Goal: Transaction & Acquisition: Book appointment/travel/reservation

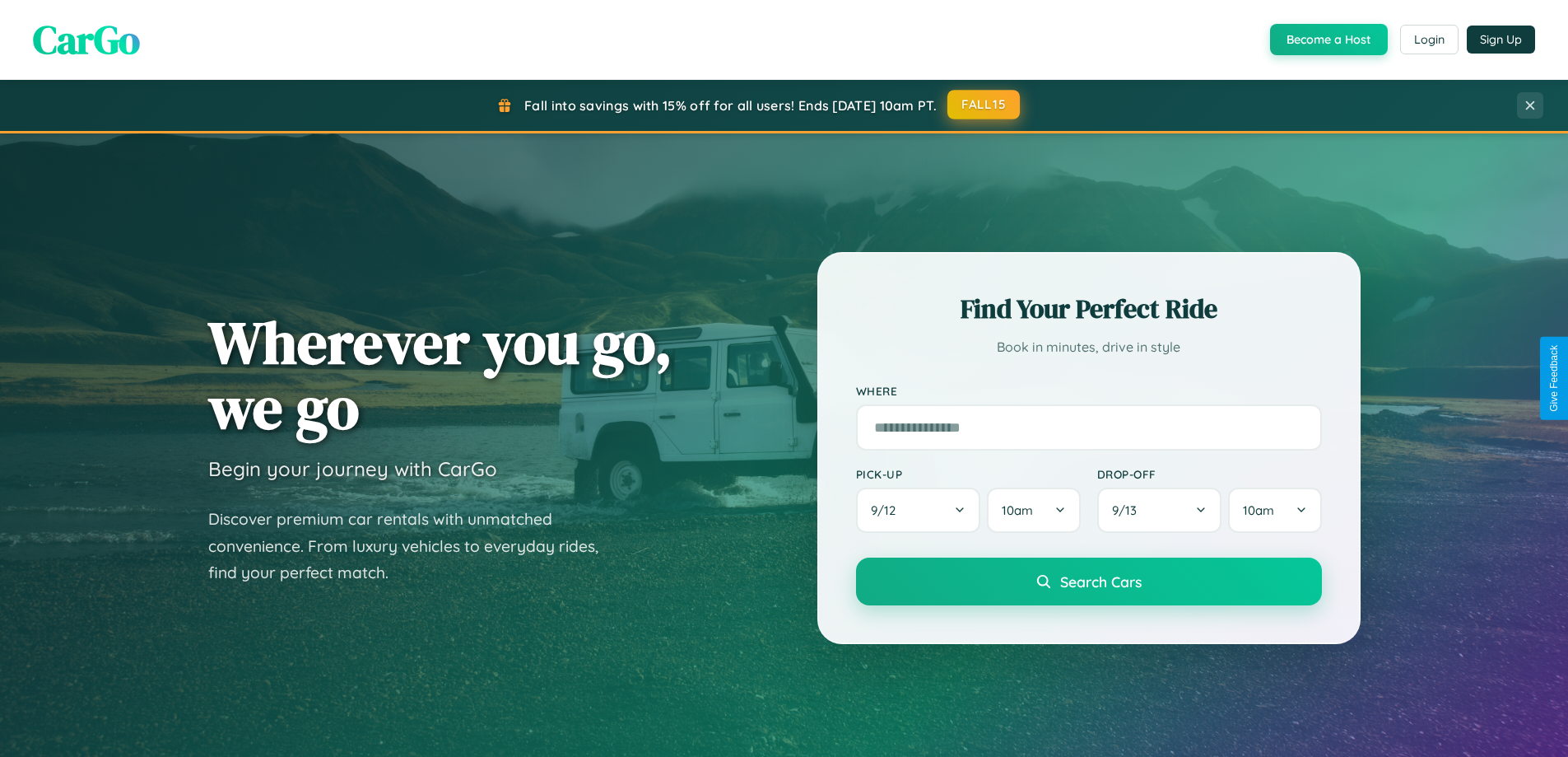
click at [985, 105] on button "FALL15" at bounding box center [984, 105] width 72 height 30
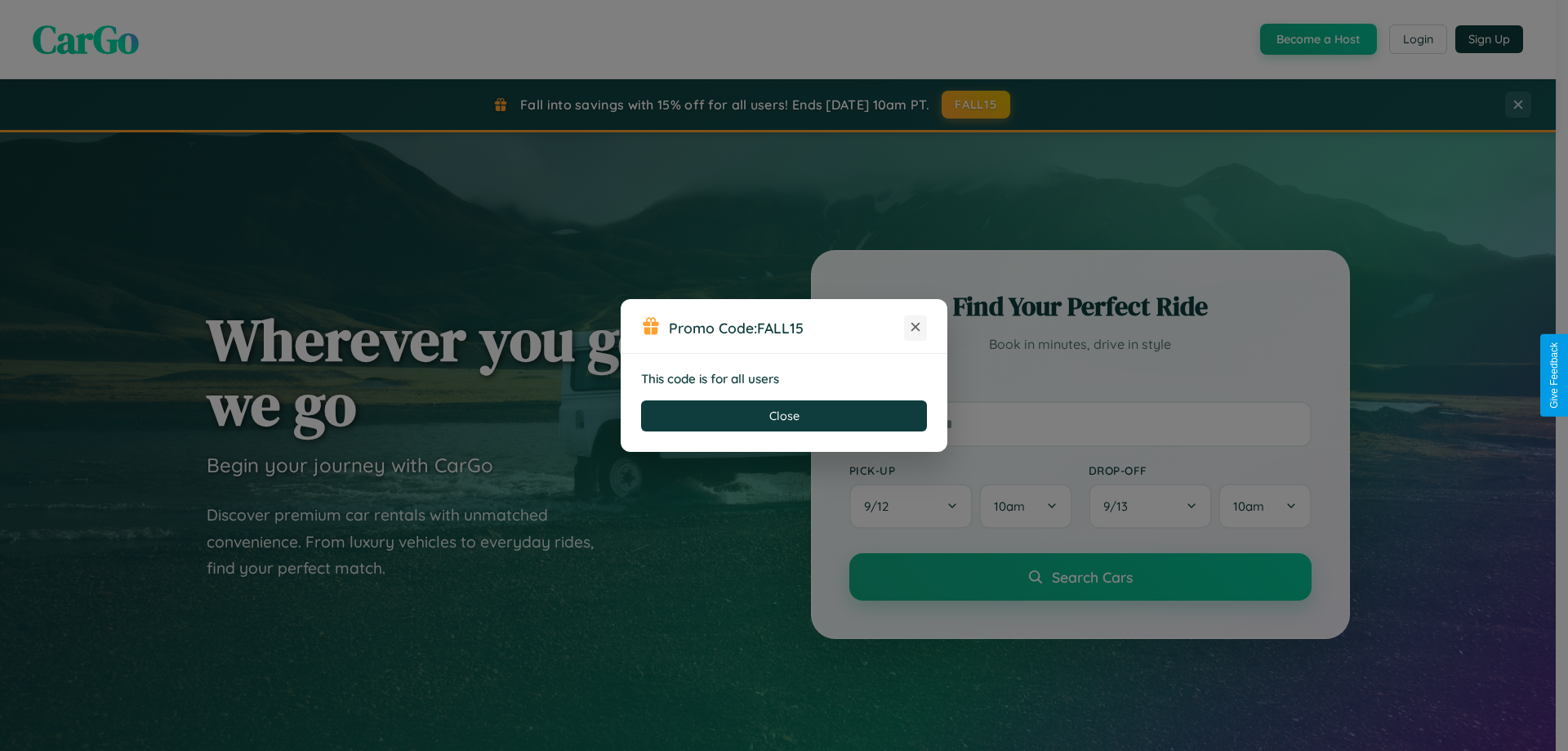
click at [915, 327] on icon at bounding box center [915, 327] width 17 height 17
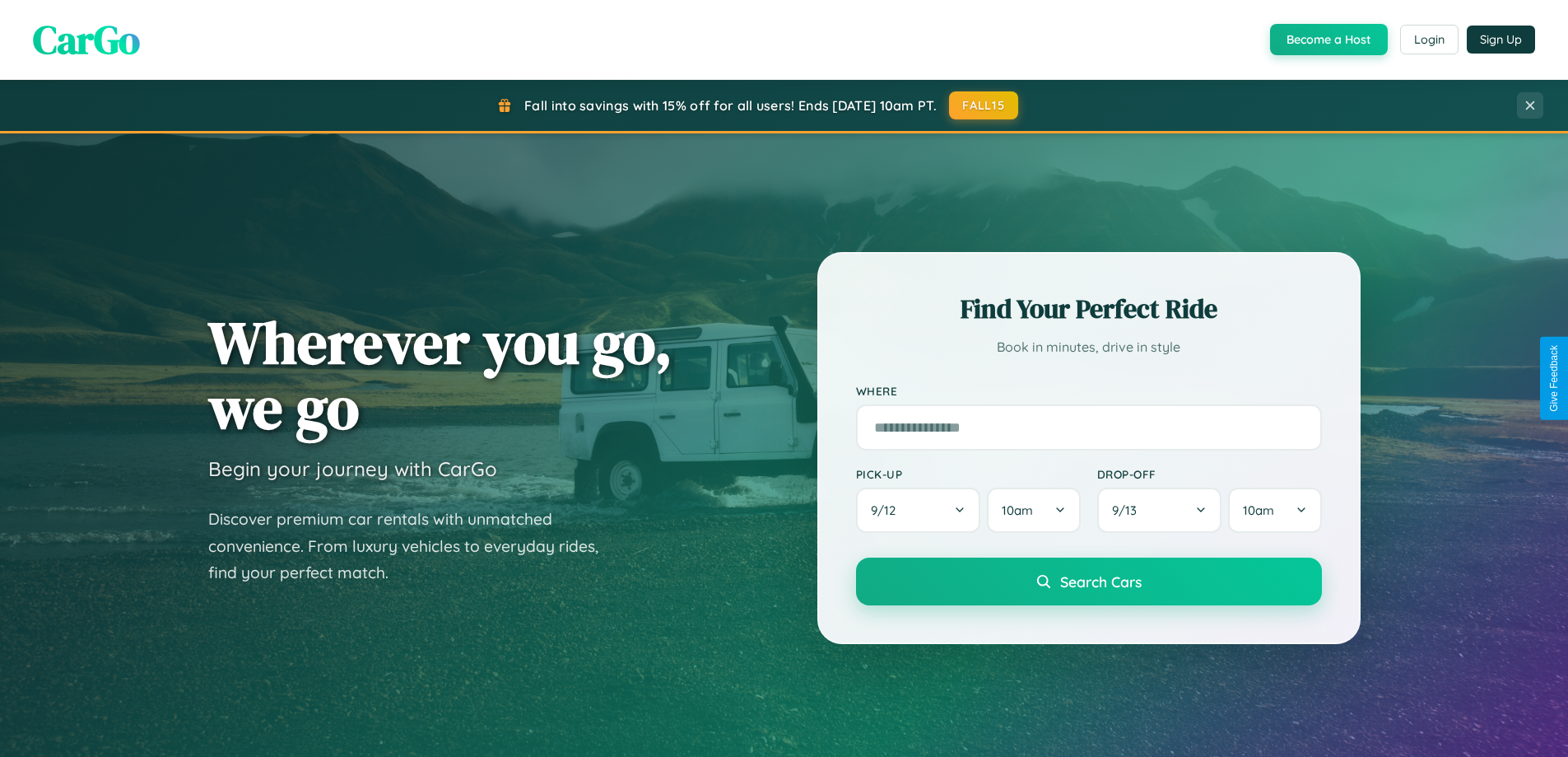
scroll to position [1133, 0]
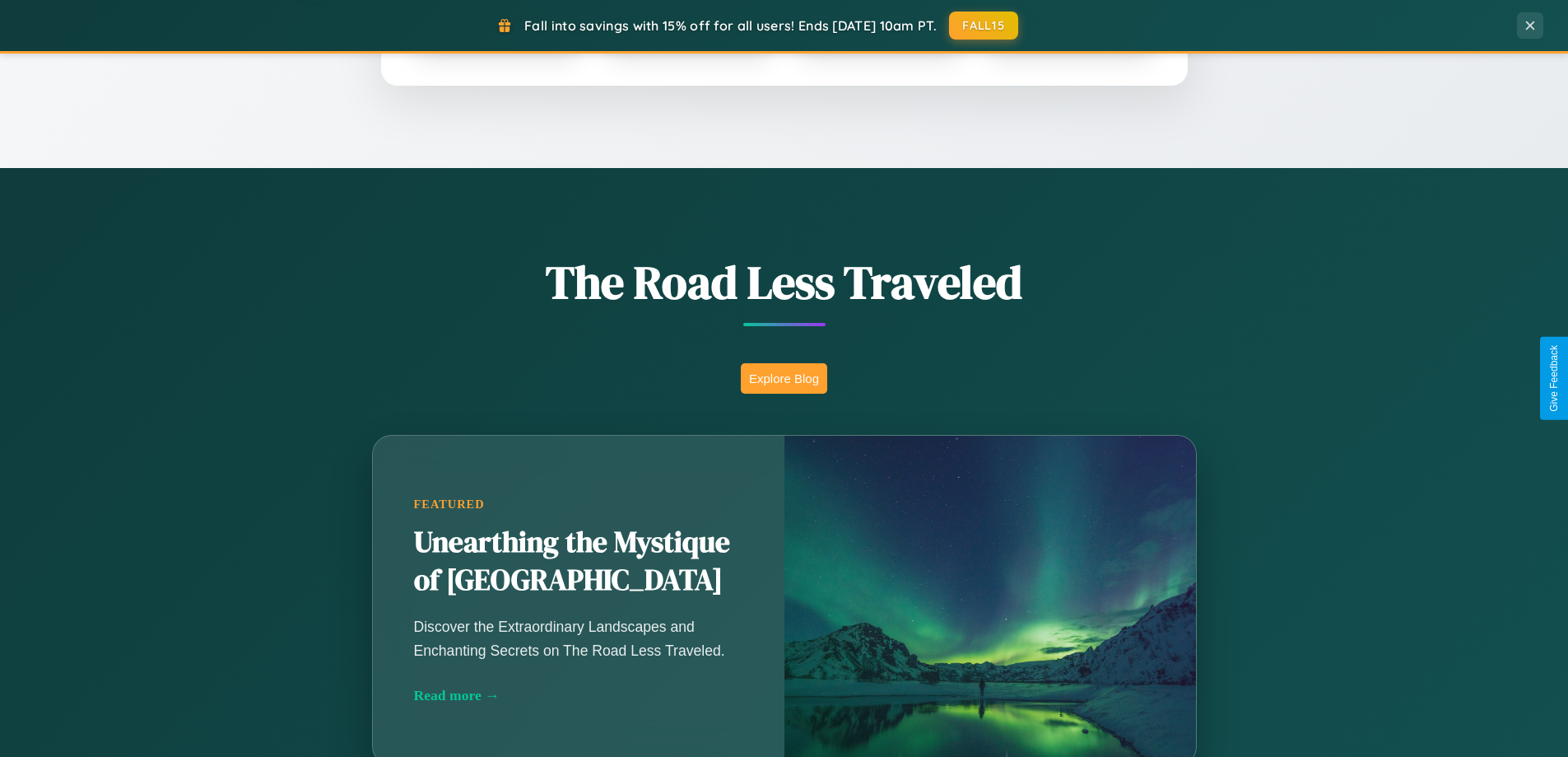
click at [784, 378] on button "Explore Blog" at bounding box center [784, 378] width 86 height 31
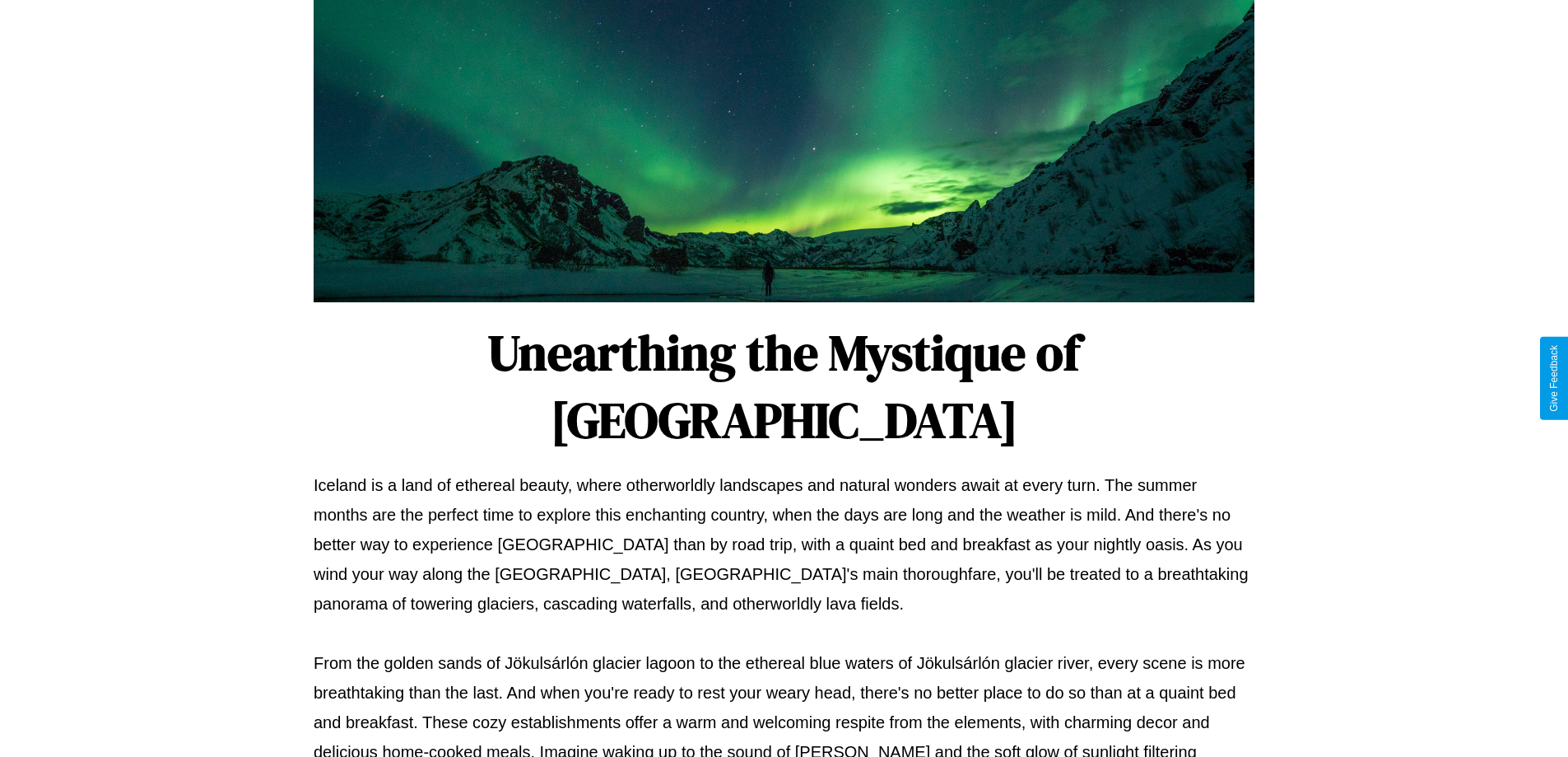
scroll to position [533, 0]
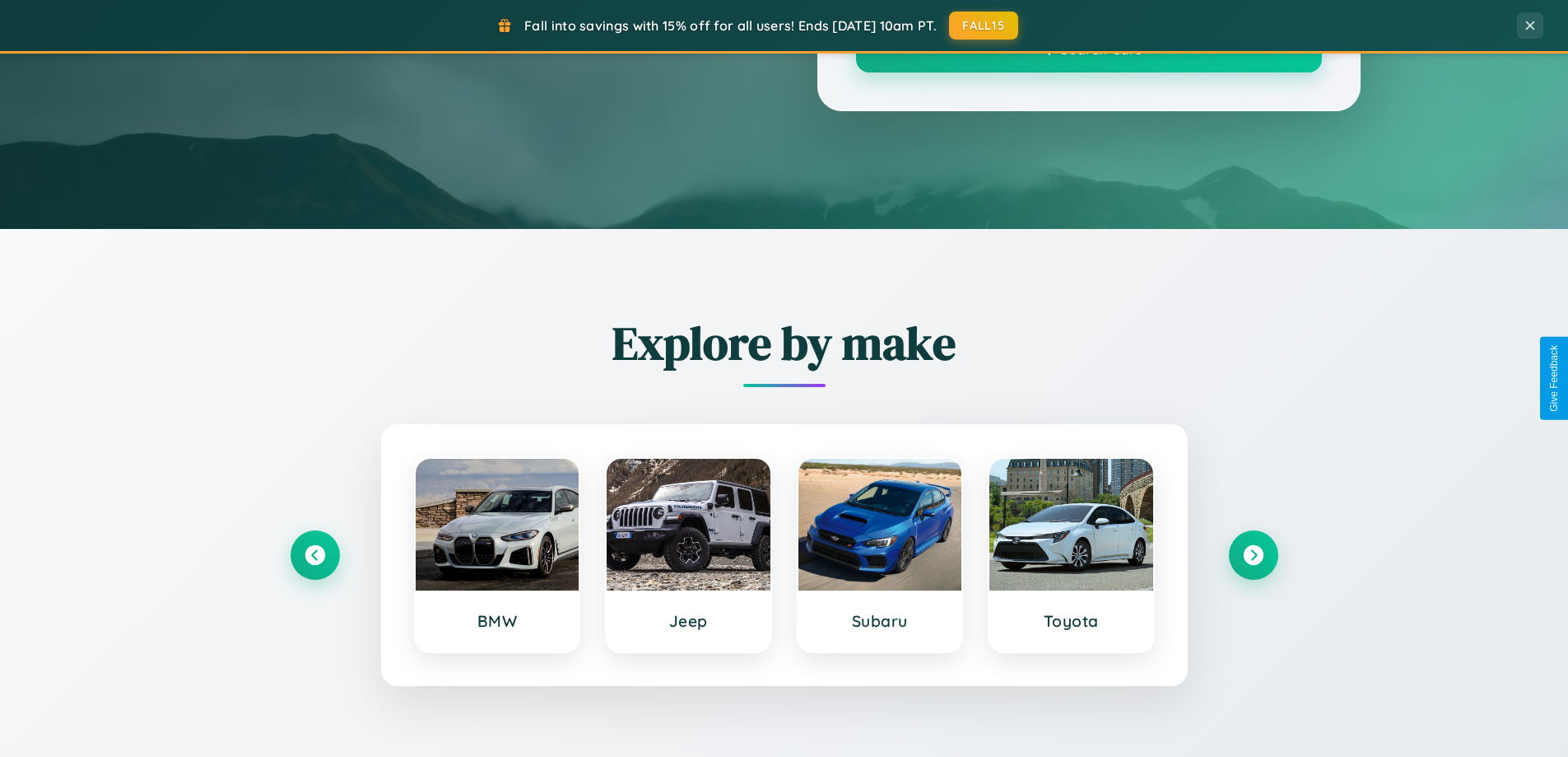
scroll to position [1133, 0]
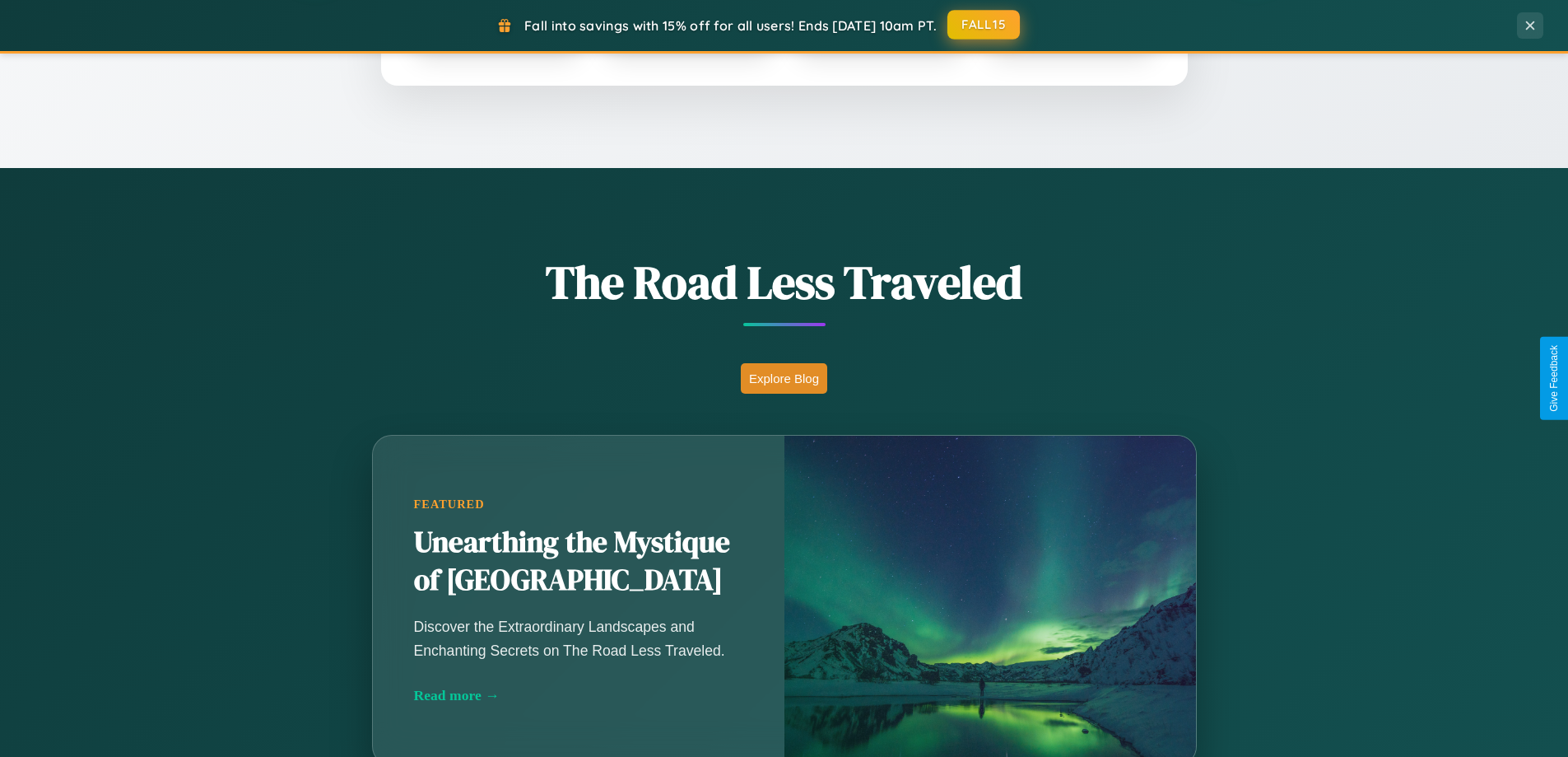
click at [985, 25] on button "FALL15" at bounding box center [984, 25] width 72 height 30
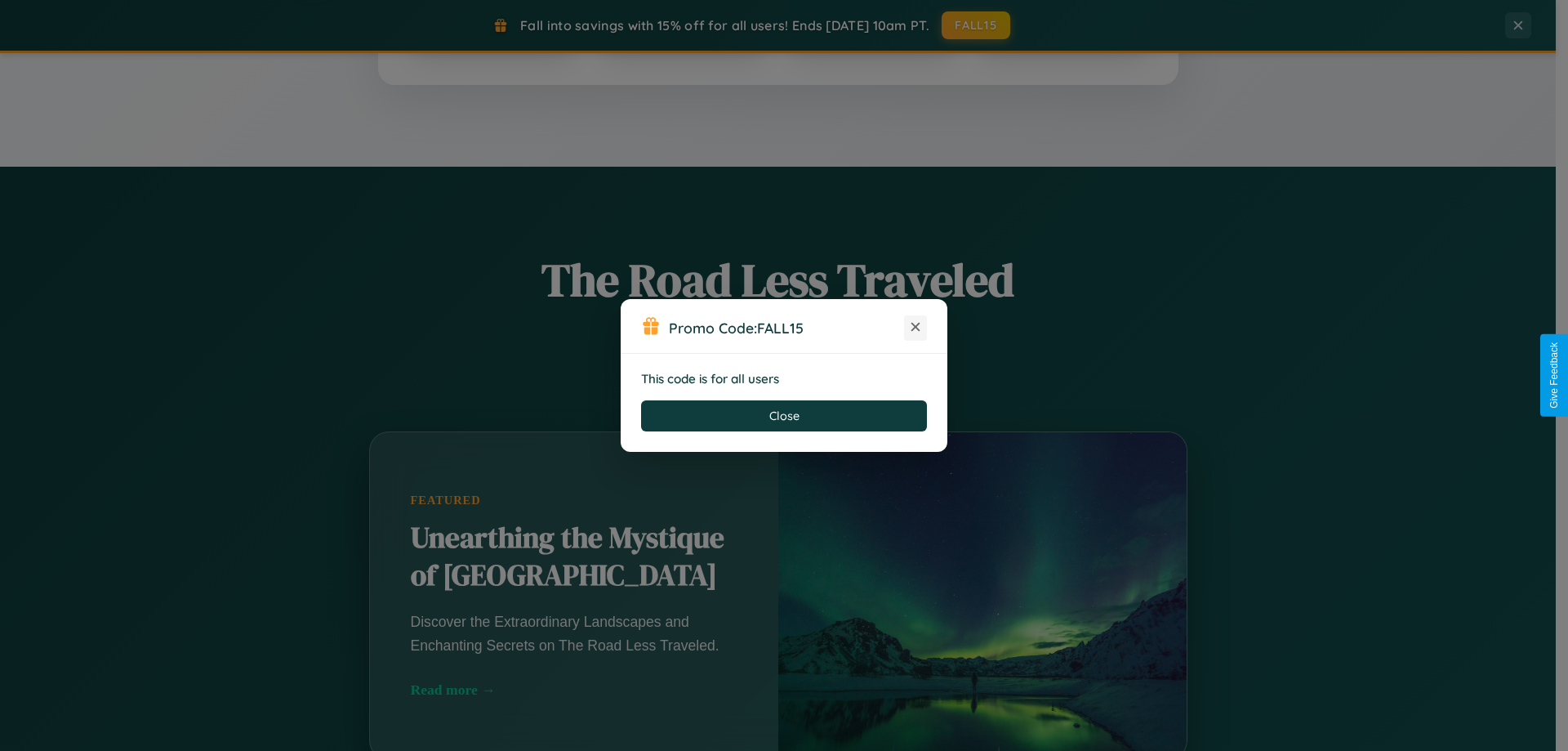
click at [915, 327] on icon at bounding box center [915, 327] width 17 height 17
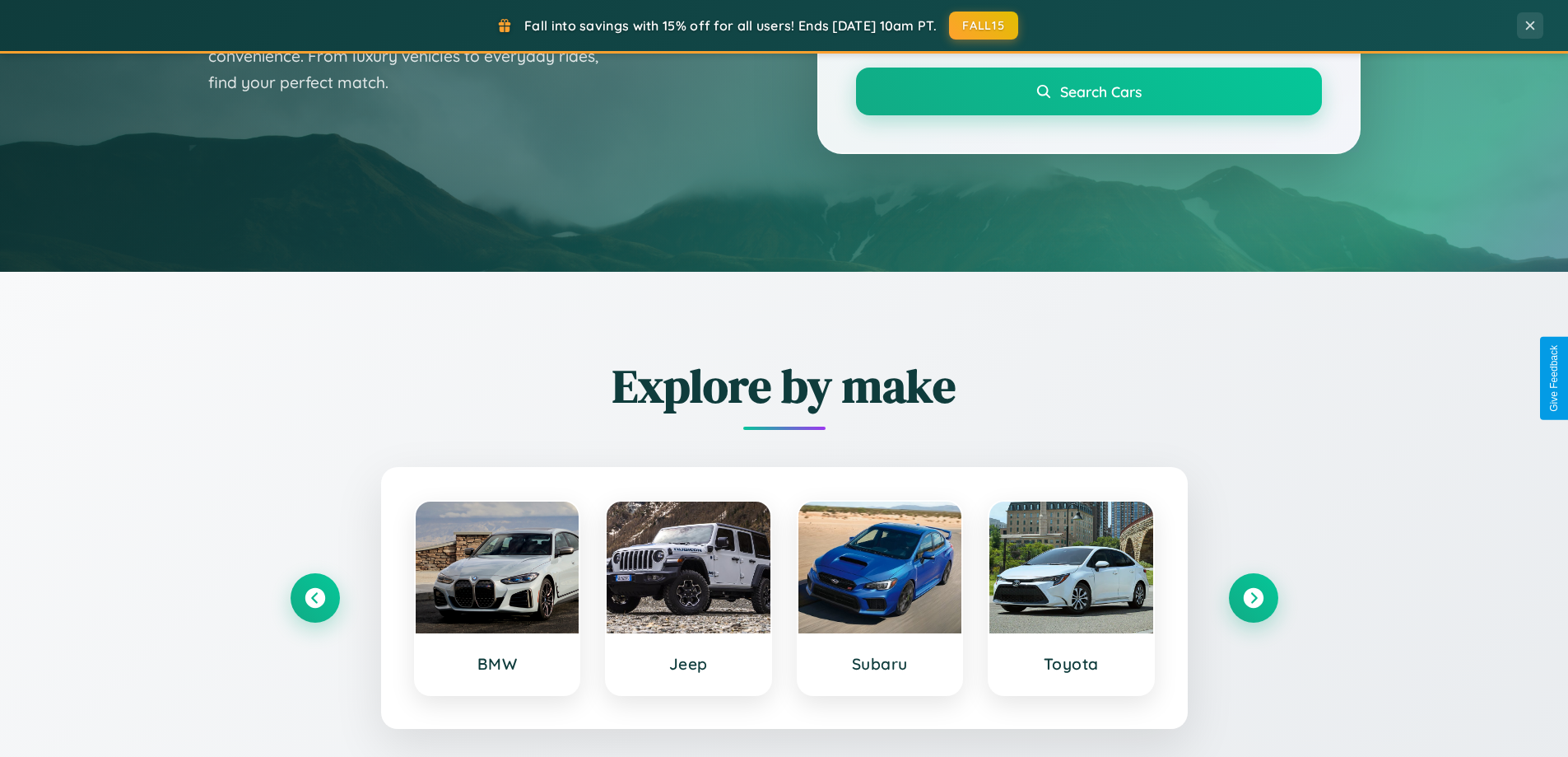
scroll to position [0, 0]
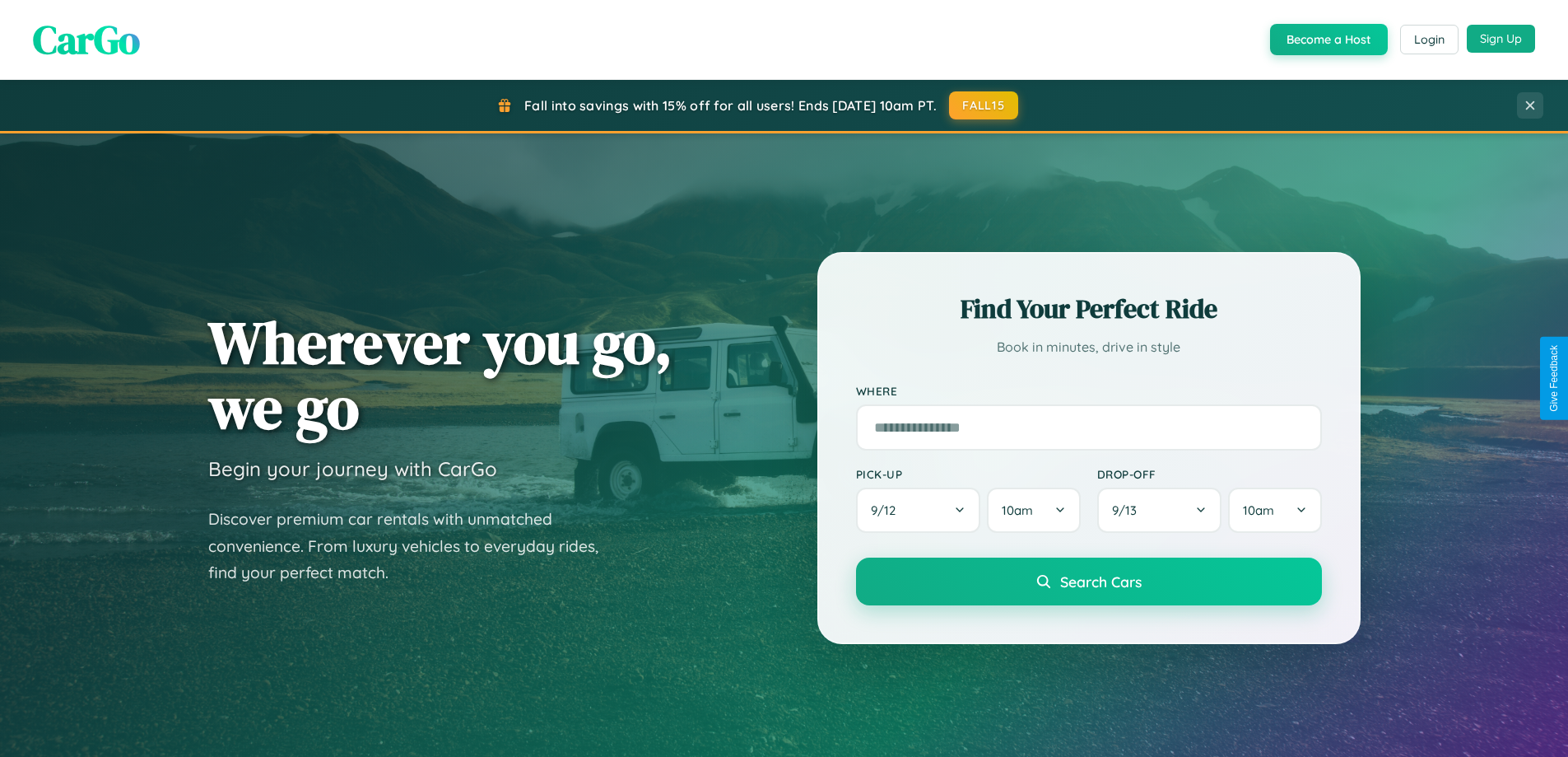
click at [1500, 39] on button "Sign Up" at bounding box center [1501, 39] width 69 height 28
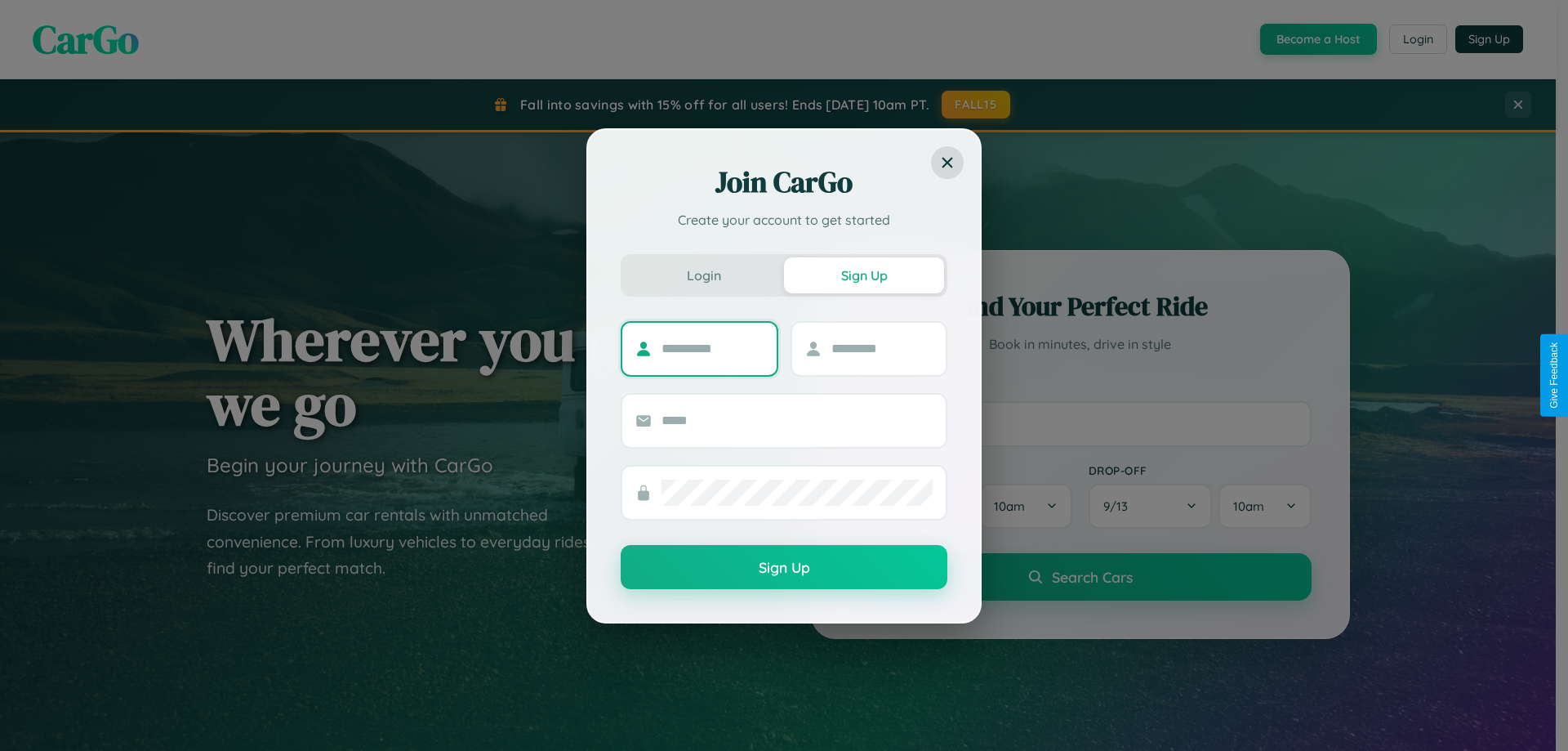
click at [712, 348] on input "text" at bounding box center [712, 348] width 102 height 26
type input "*****"
click at [881, 348] on input "text" at bounding box center [882, 348] width 102 height 26
type input "******"
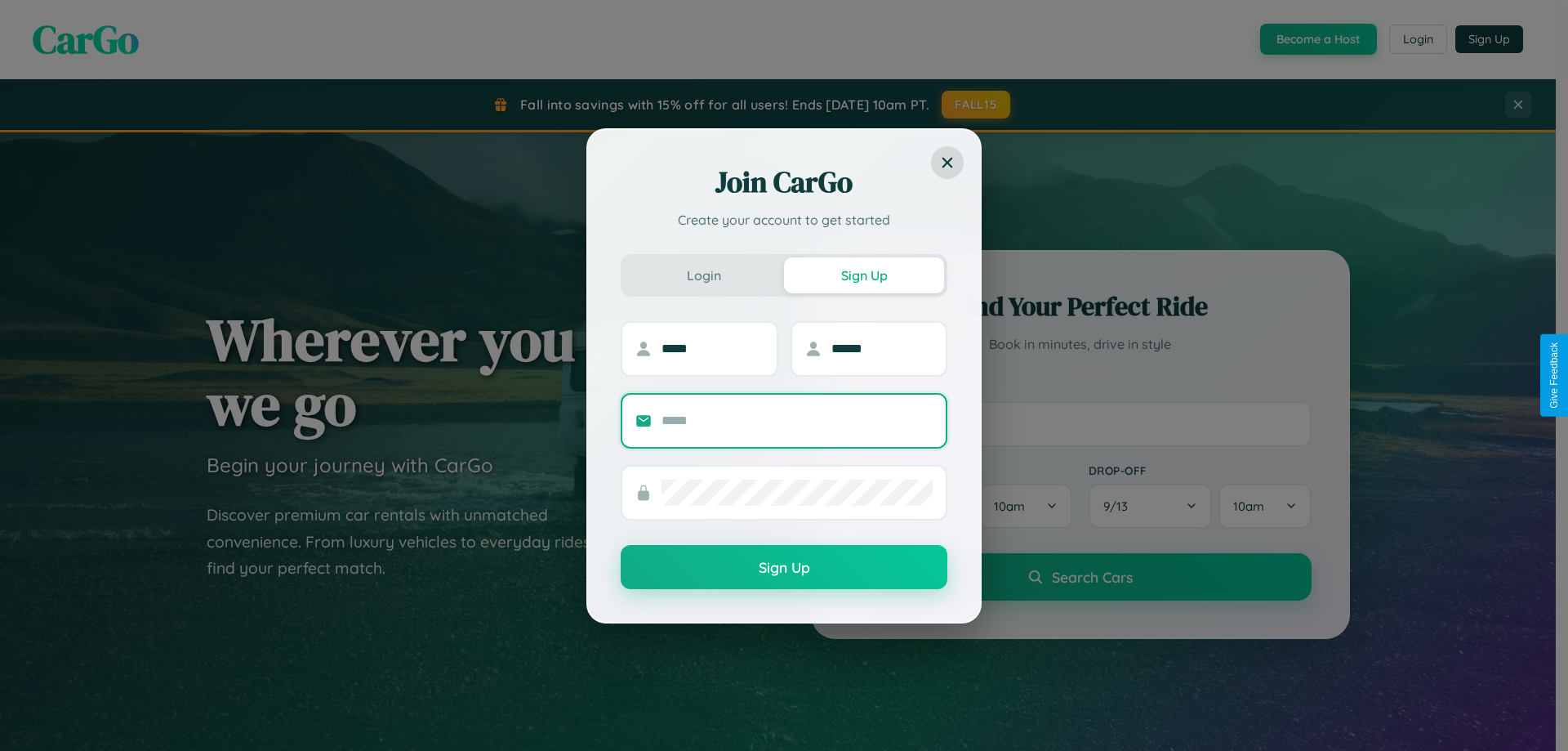
click at [797, 420] on input "text" at bounding box center [797, 420] width 271 height 26
type input "**********"
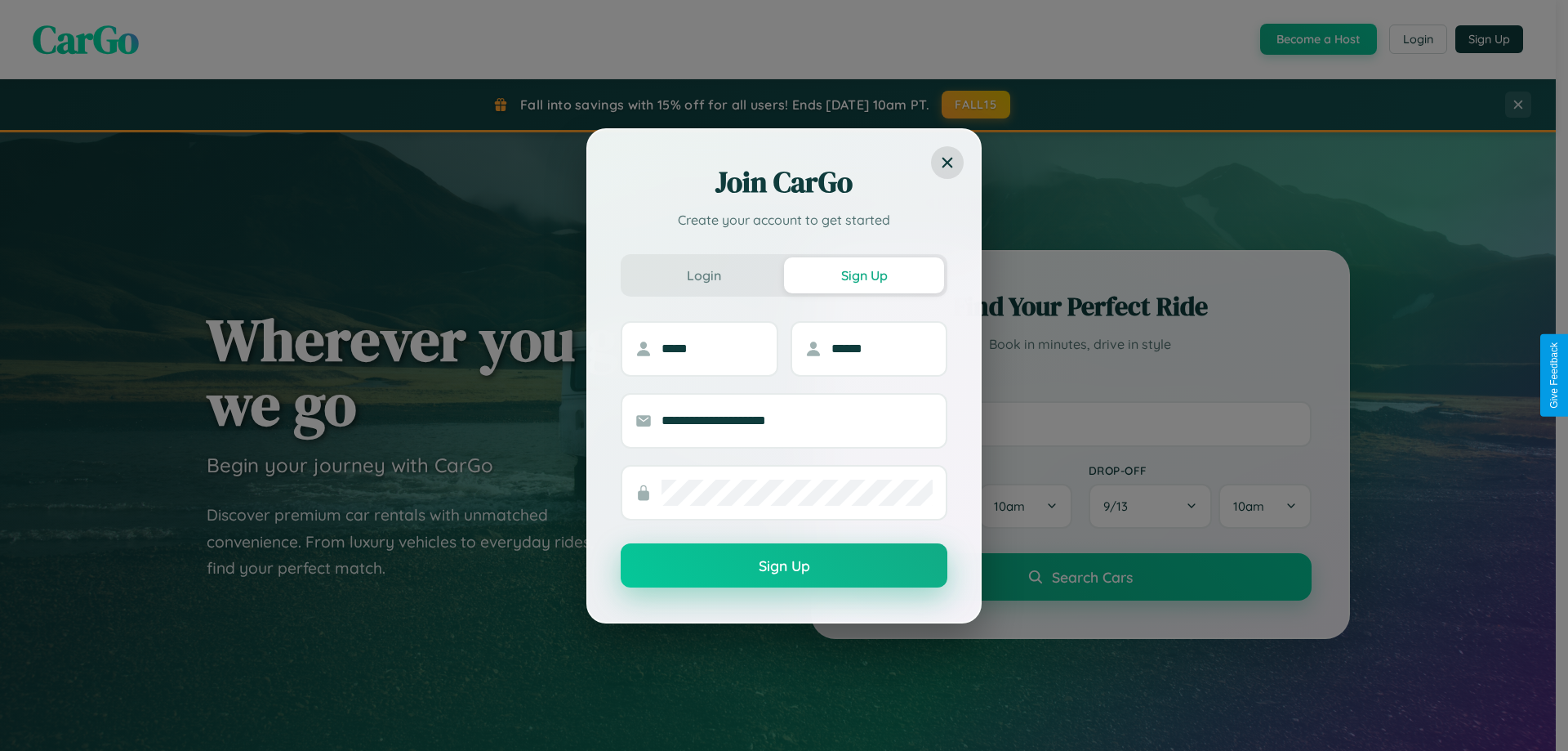
click at [784, 566] on button "Sign Up" at bounding box center [783, 565] width 326 height 44
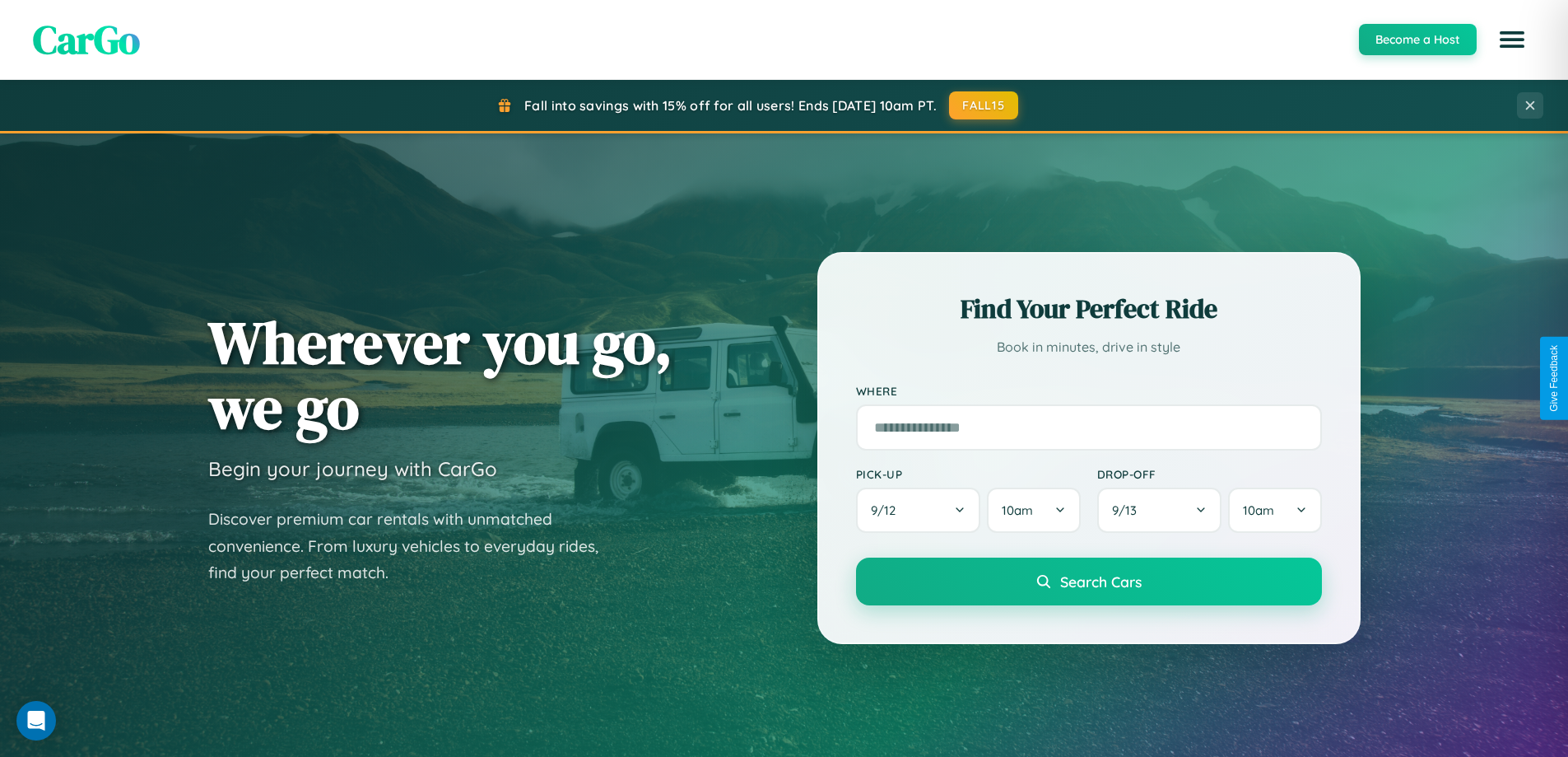
scroll to position [710, 0]
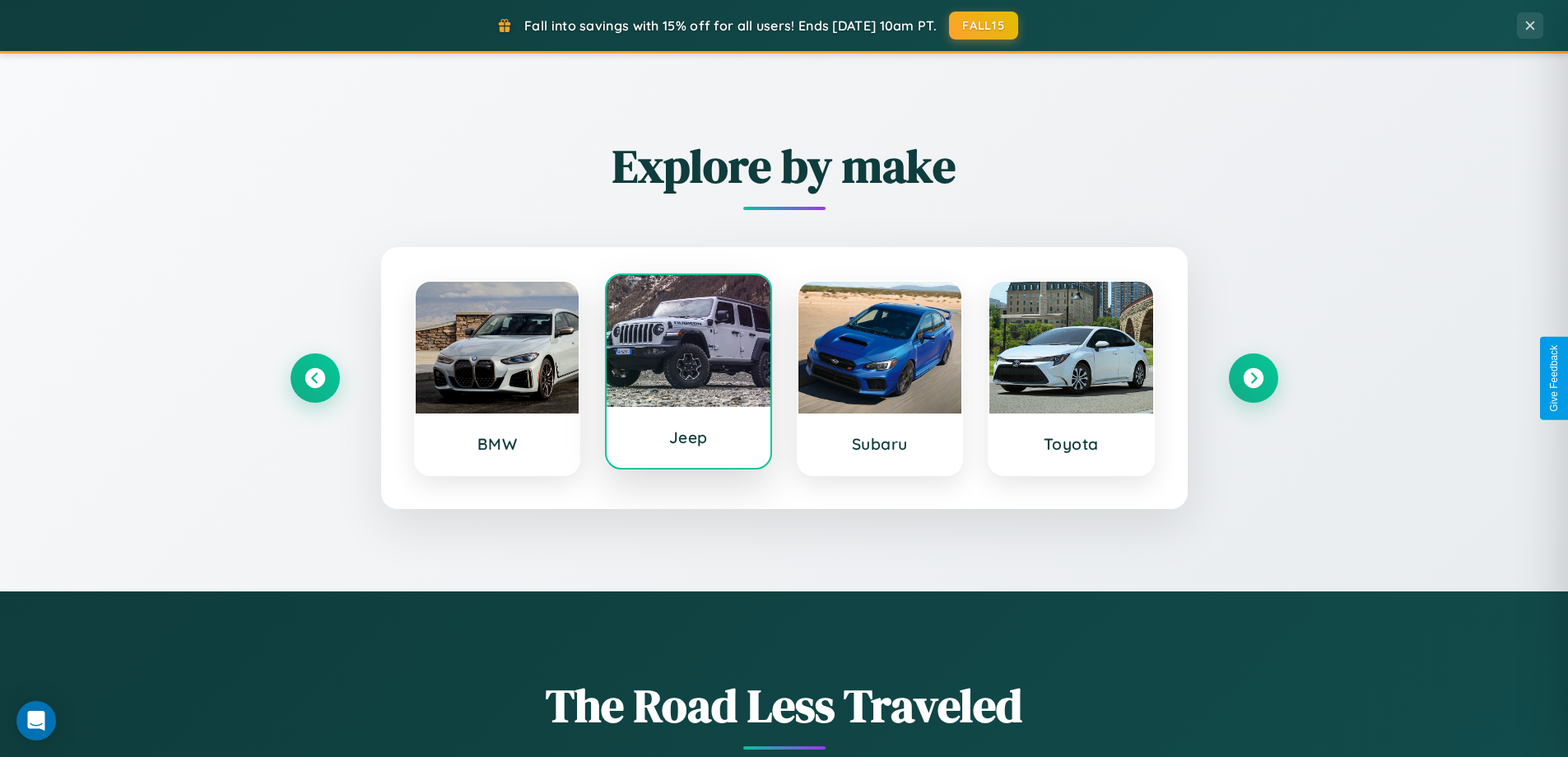
click at [688, 374] on div at bounding box center [688, 341] width 164 height 132
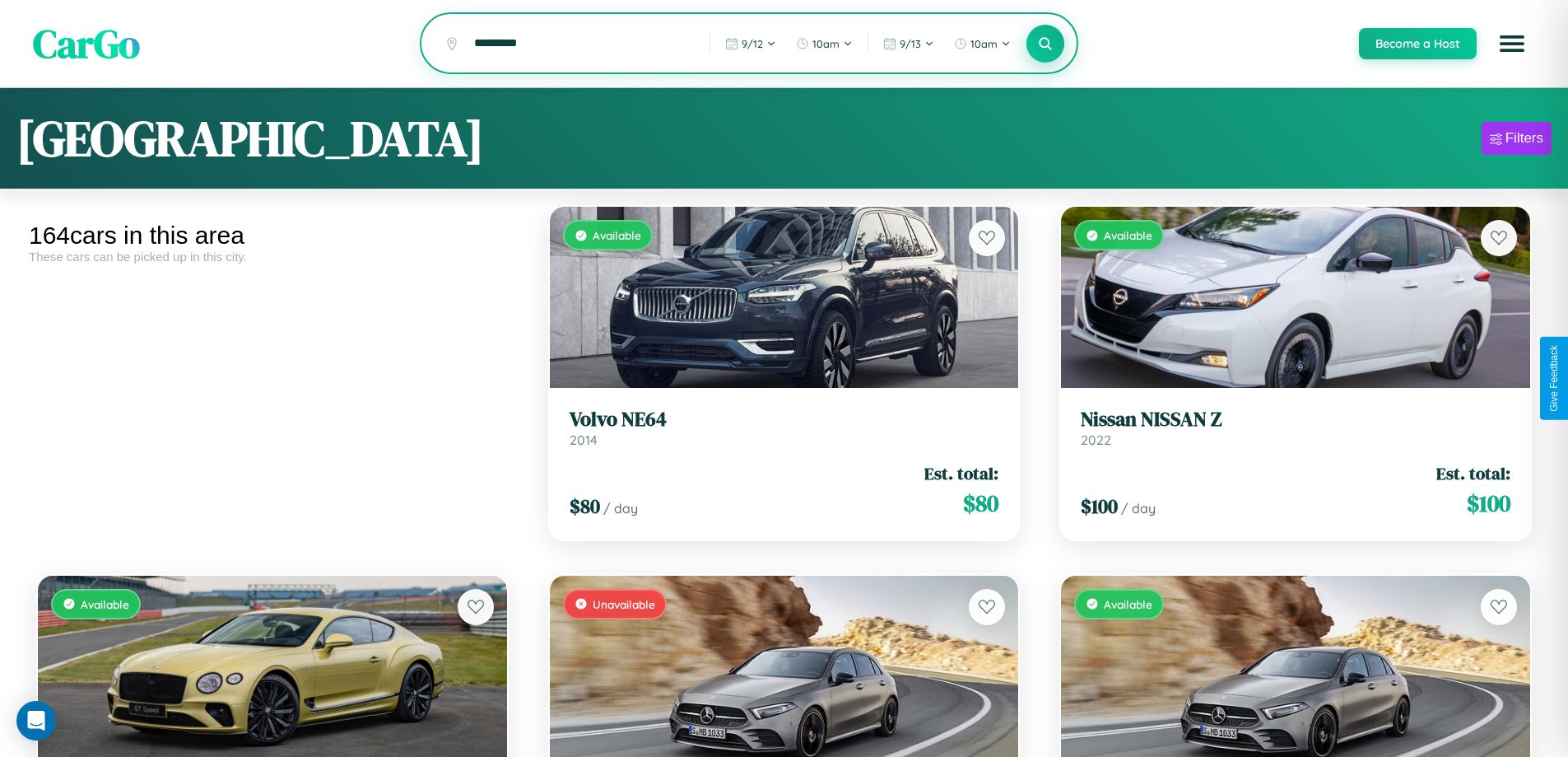
click at [1045, 44] on icon at bounding box center [1046, 43] width 16 height 16
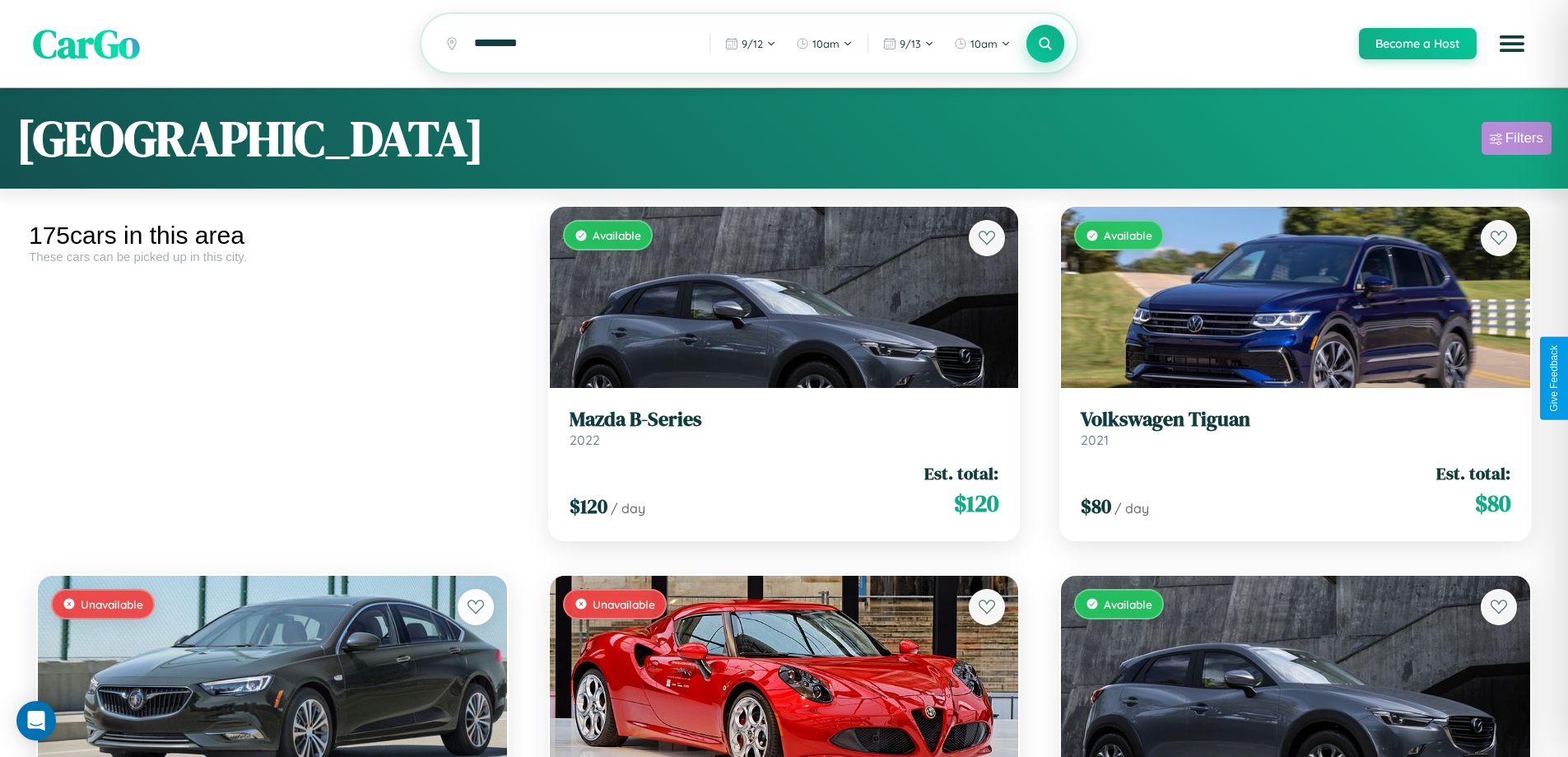
click at [1516, 141] on div "Filters" at bounding box center [1524, 138] width 38 height 17
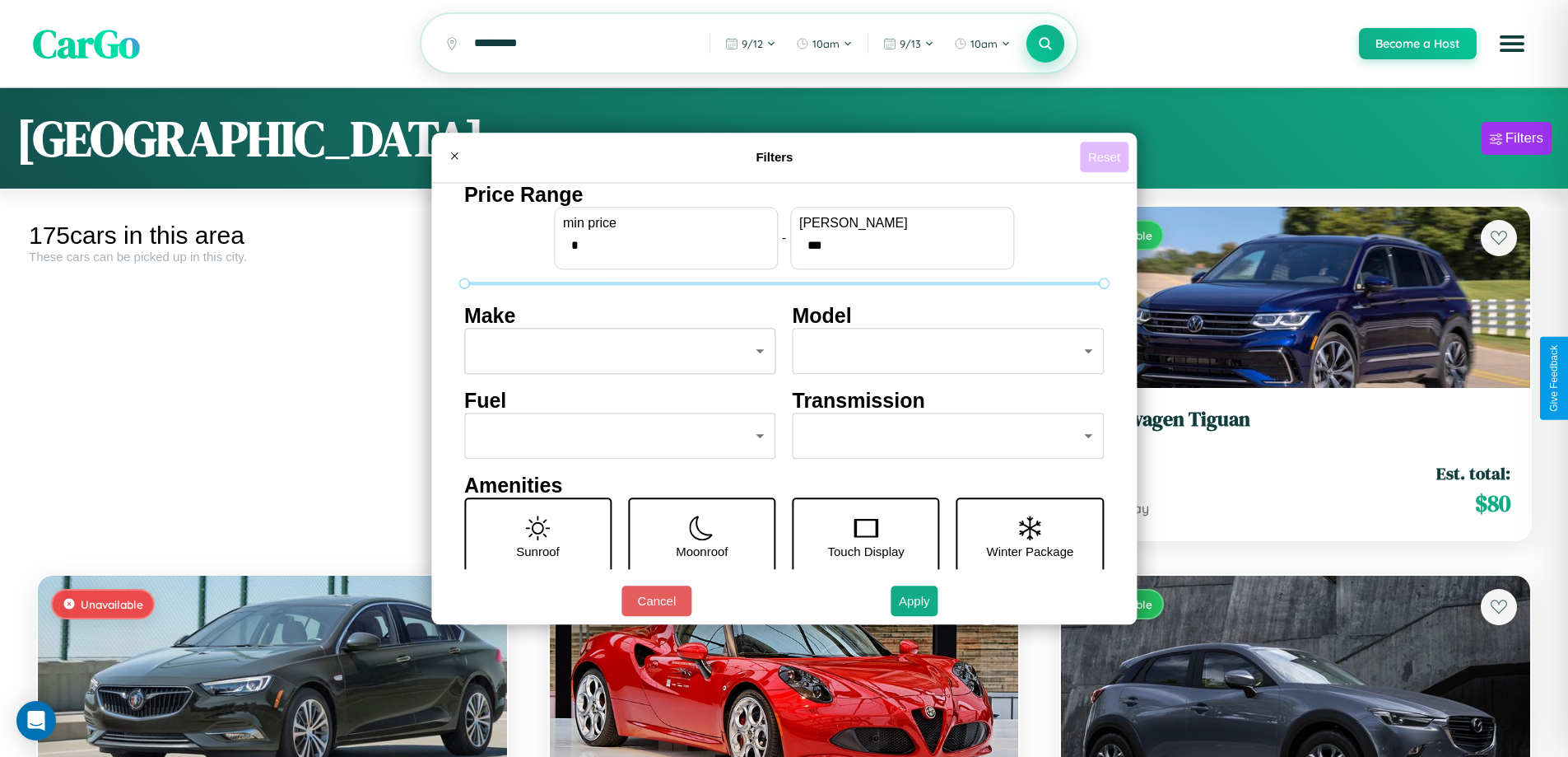
click at [1106, 157] on button "Reset" at bounding box center [1104, 157] width 48 height 31
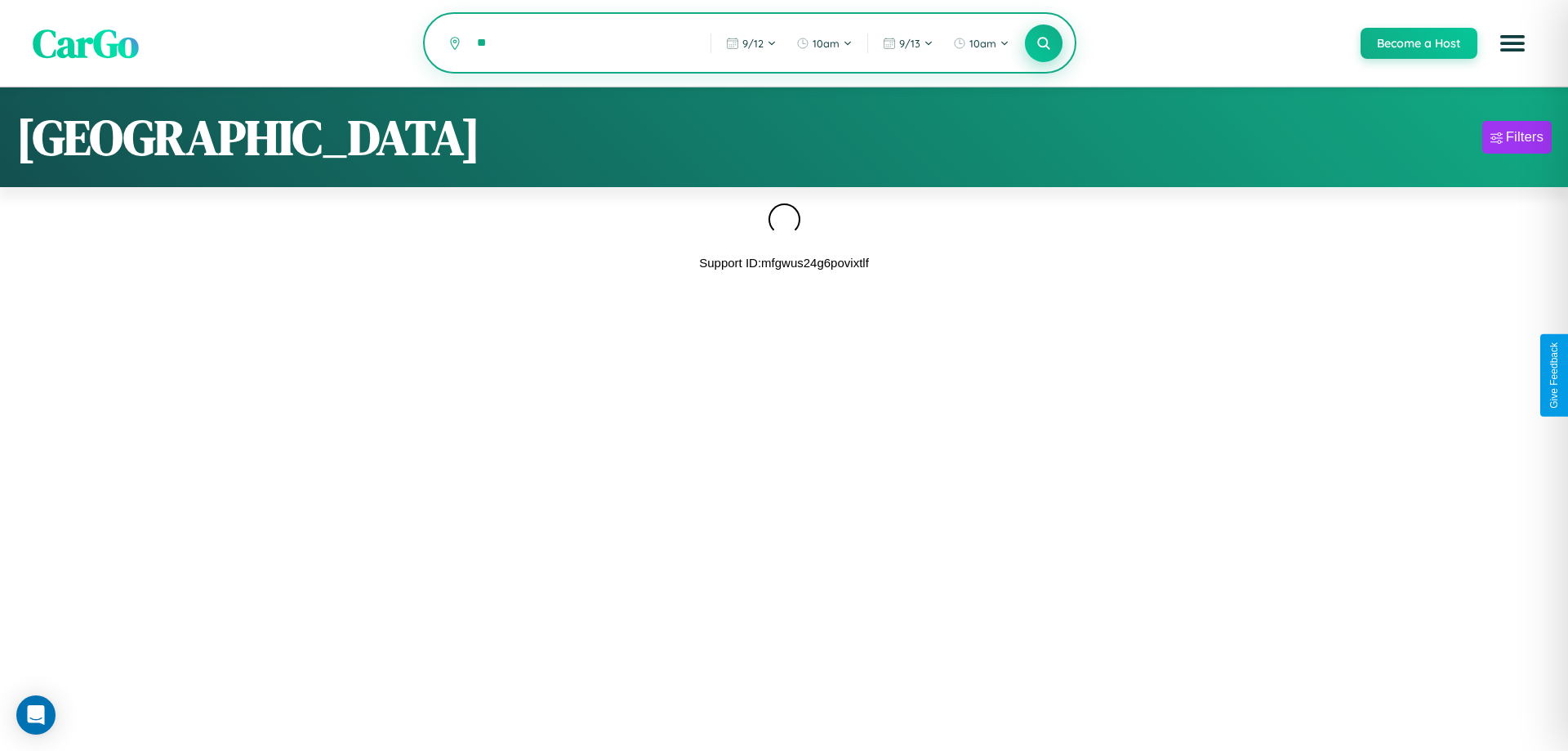
type input "*"
type input "*********"
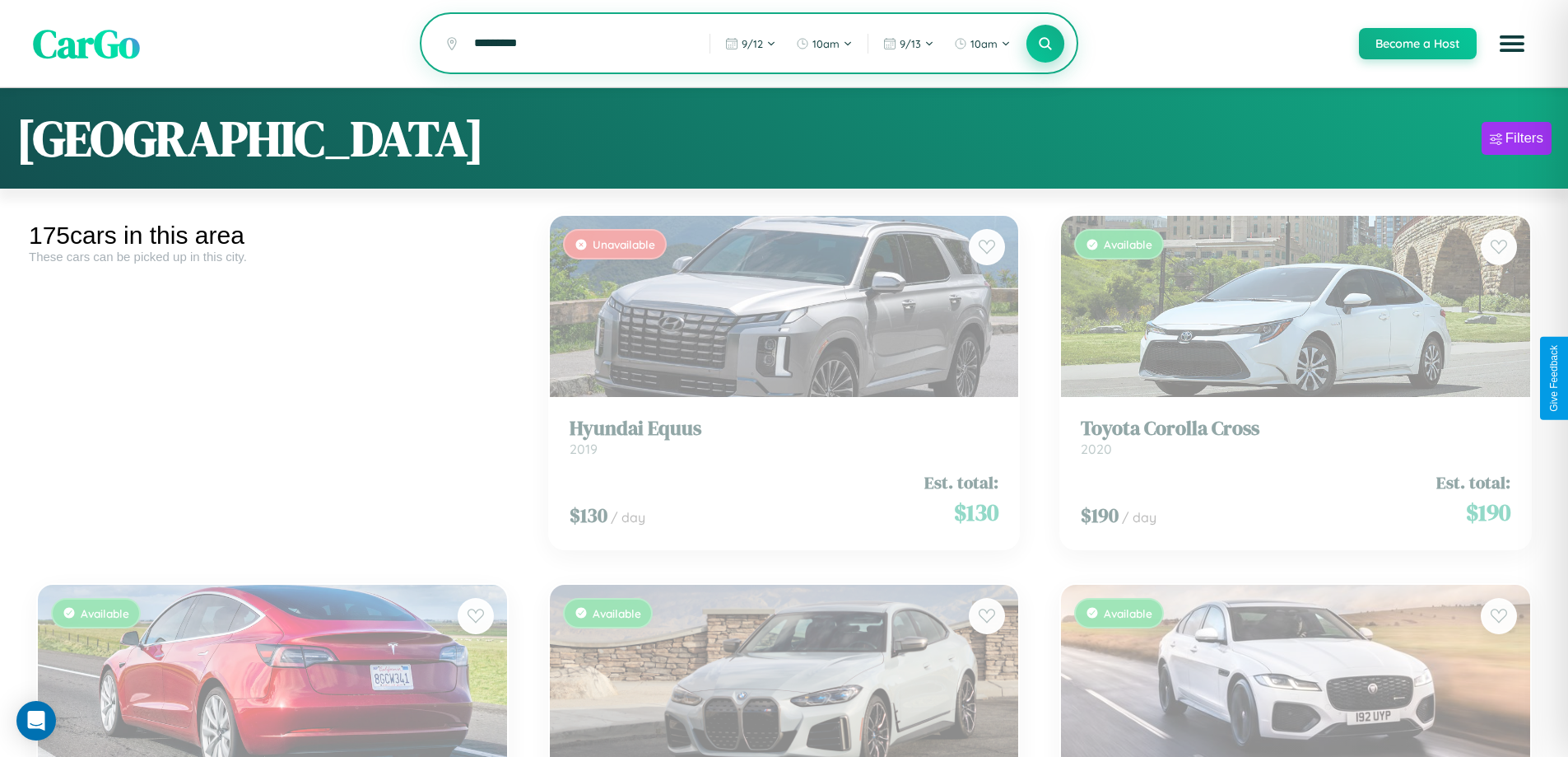
click at [1045, 44] on icon at bounding box center [1046, 43] width 16 height 16
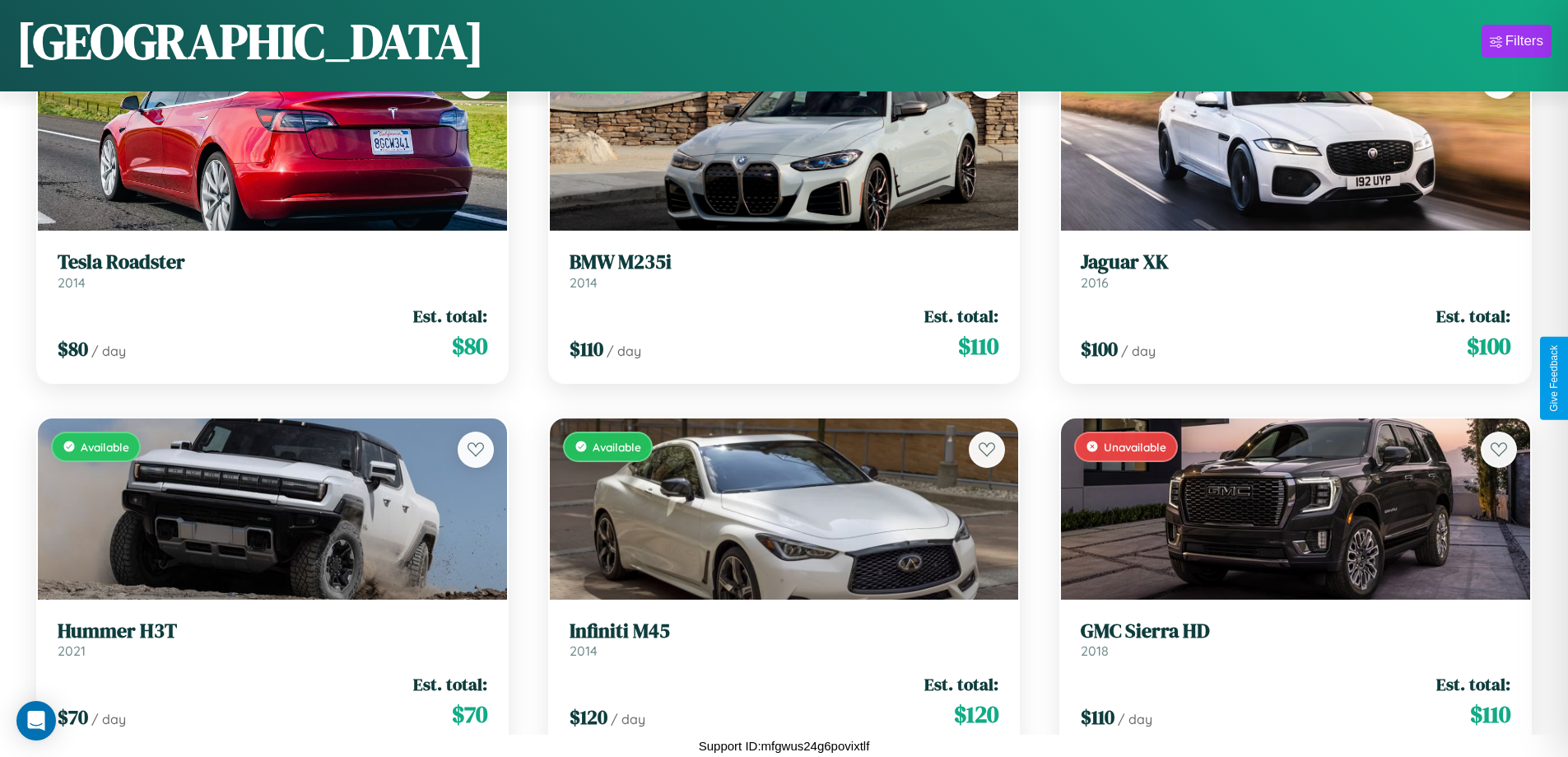
scroll to position [600, 0]
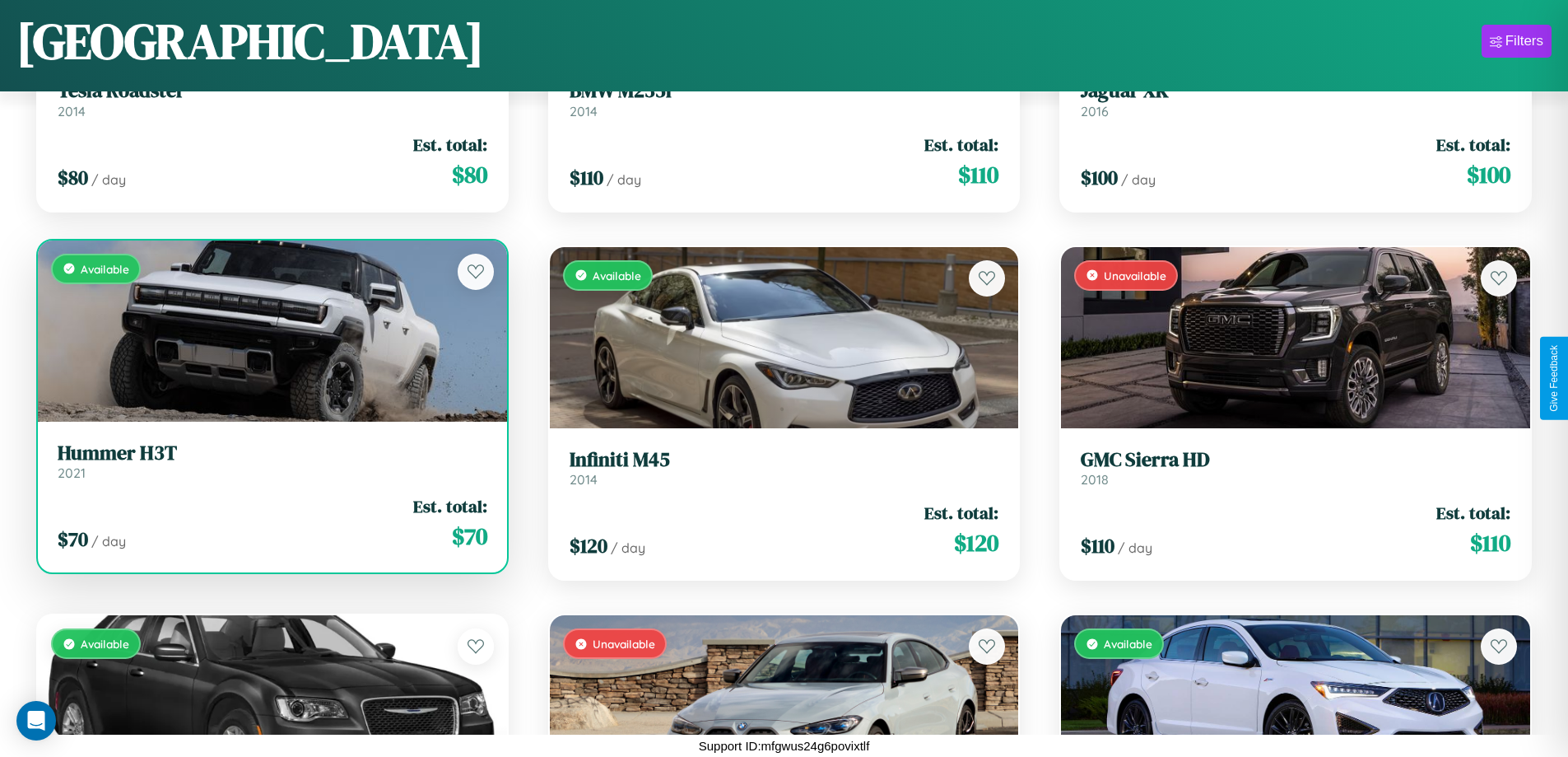
click at [270, 464] on link "Hummer H3T 2021" at bounding box center [272, 461] width 430 height 41
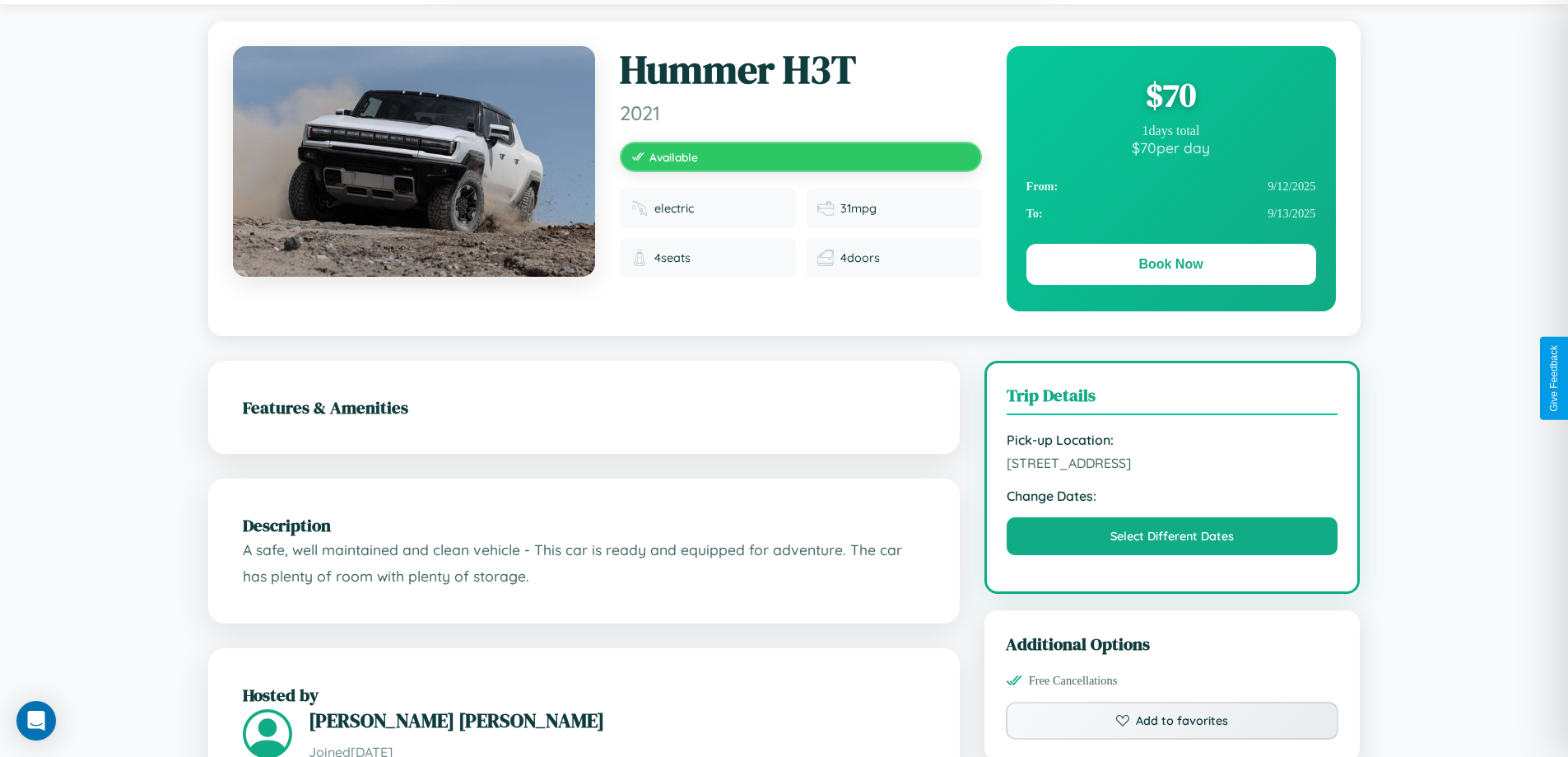
scroll to position [933, 0]
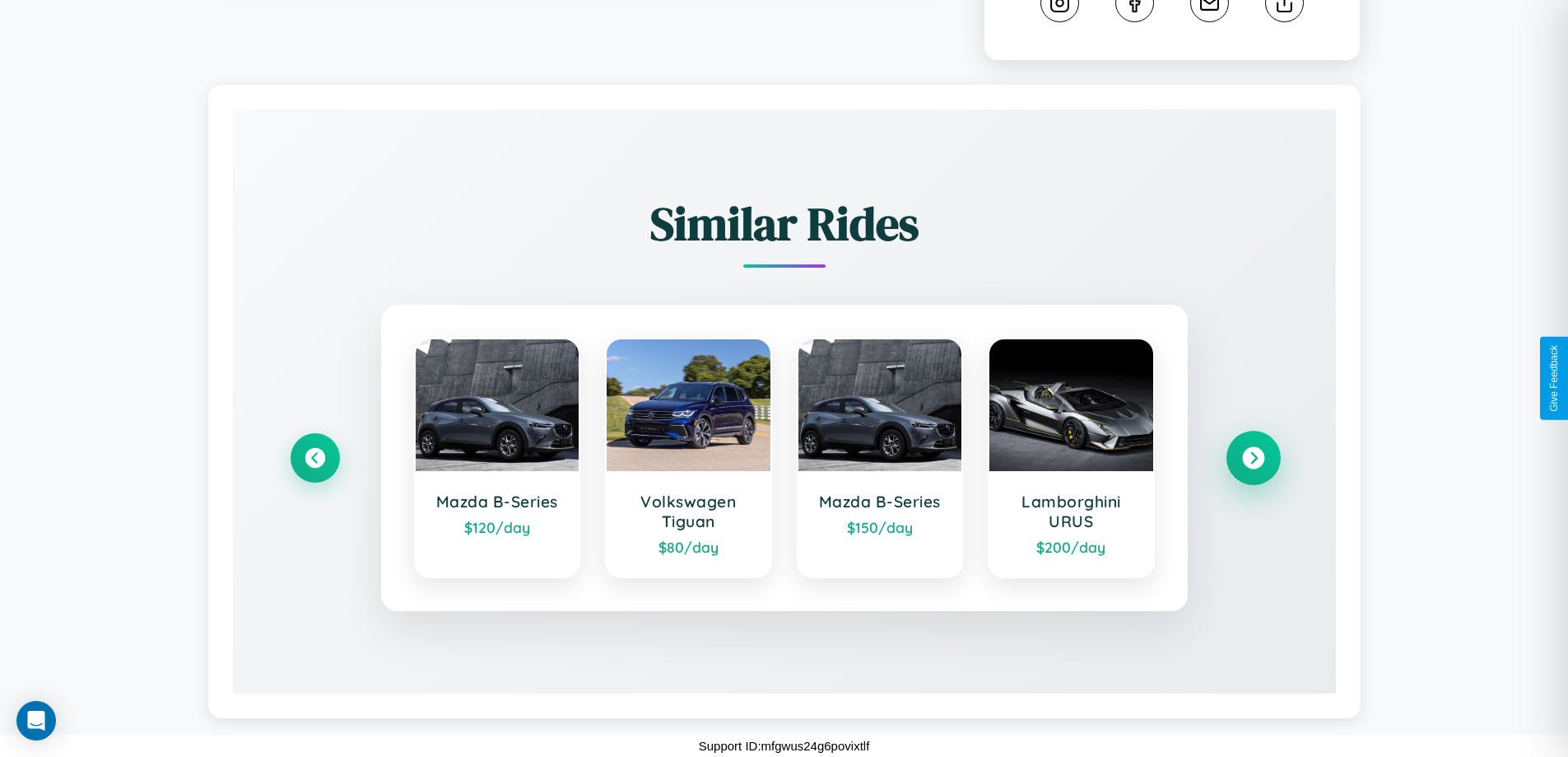
click at [1252, 458] on icon at bounding box center [1253, 459] width 22 height 22
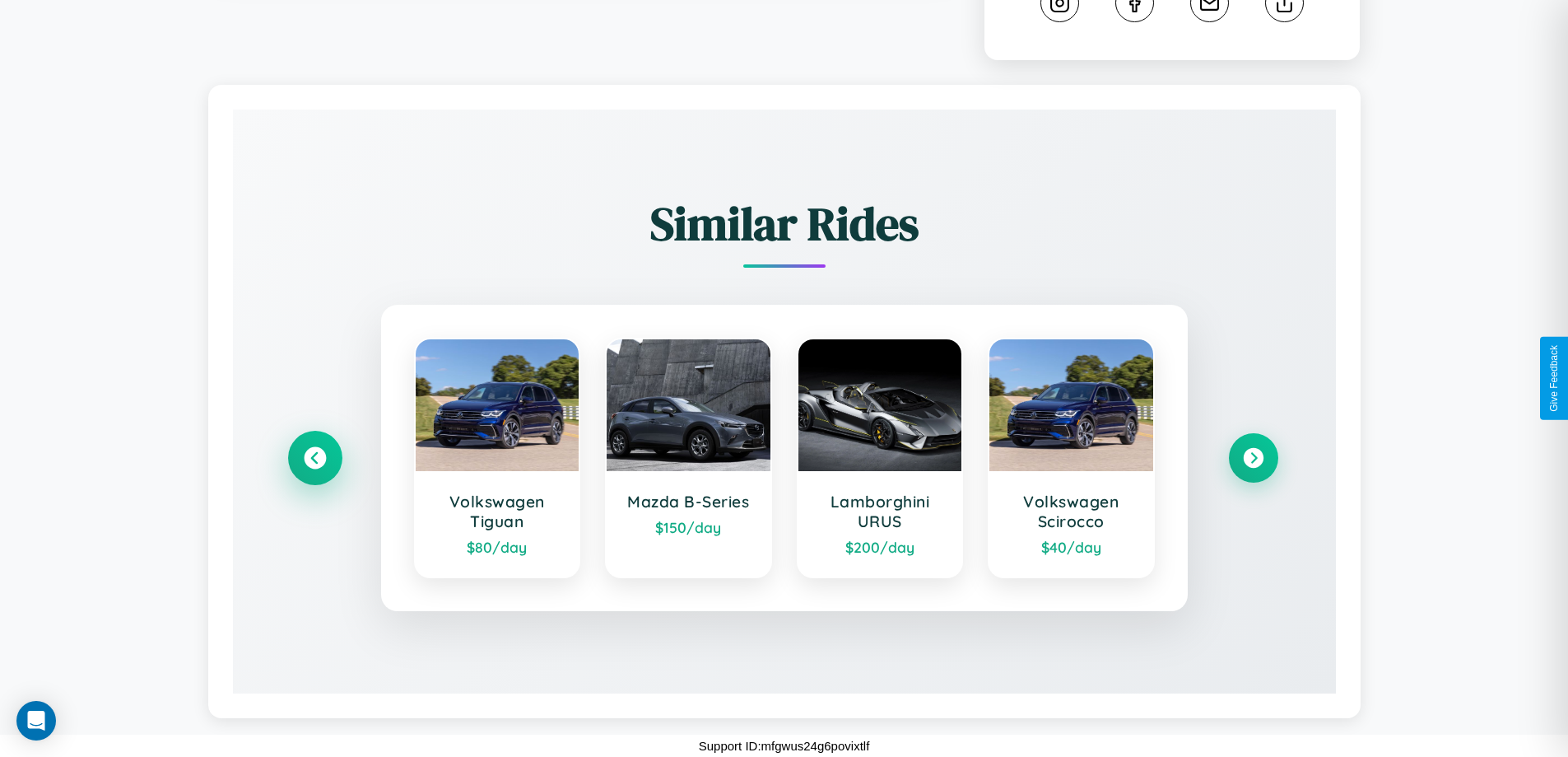
click at [314, 458] on icon at bounding box center [315, 459] width 22 height 22
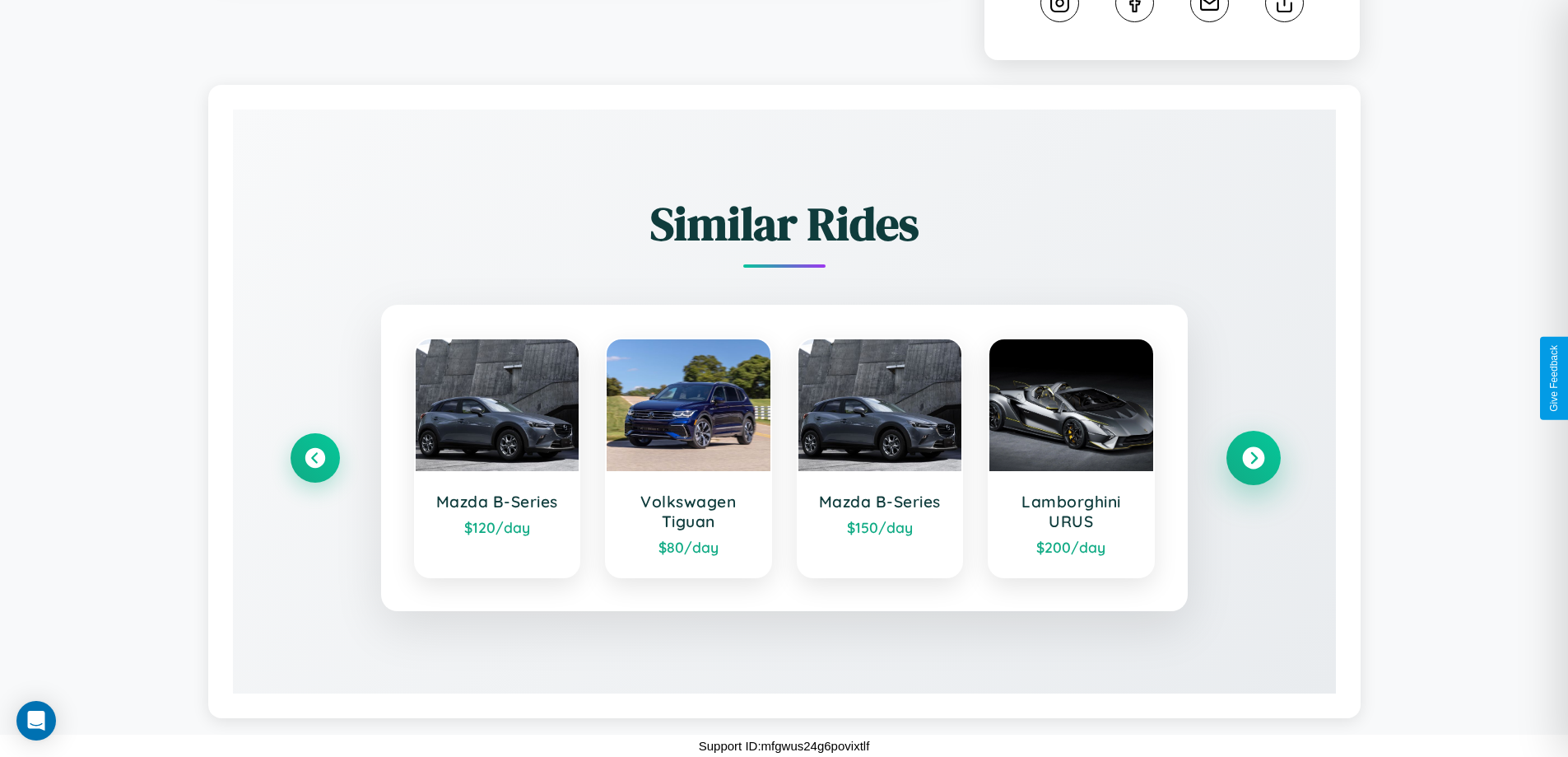
click at [1252, 458] on icon at bounding box center [1253, 459] width 22 height 22
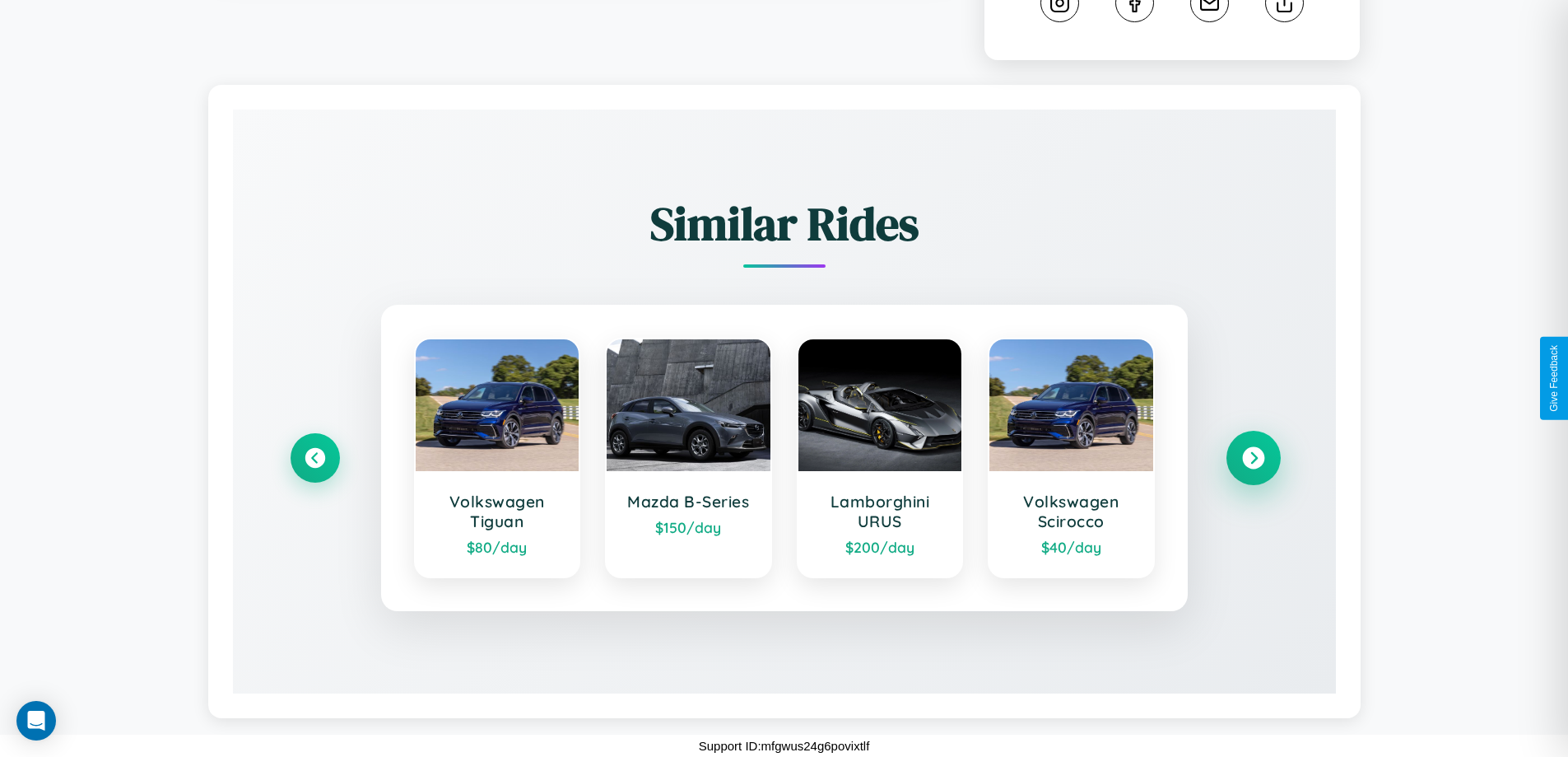
click at [1252, 458] on icon at bounding box center [1253, 459] width 22 height 22
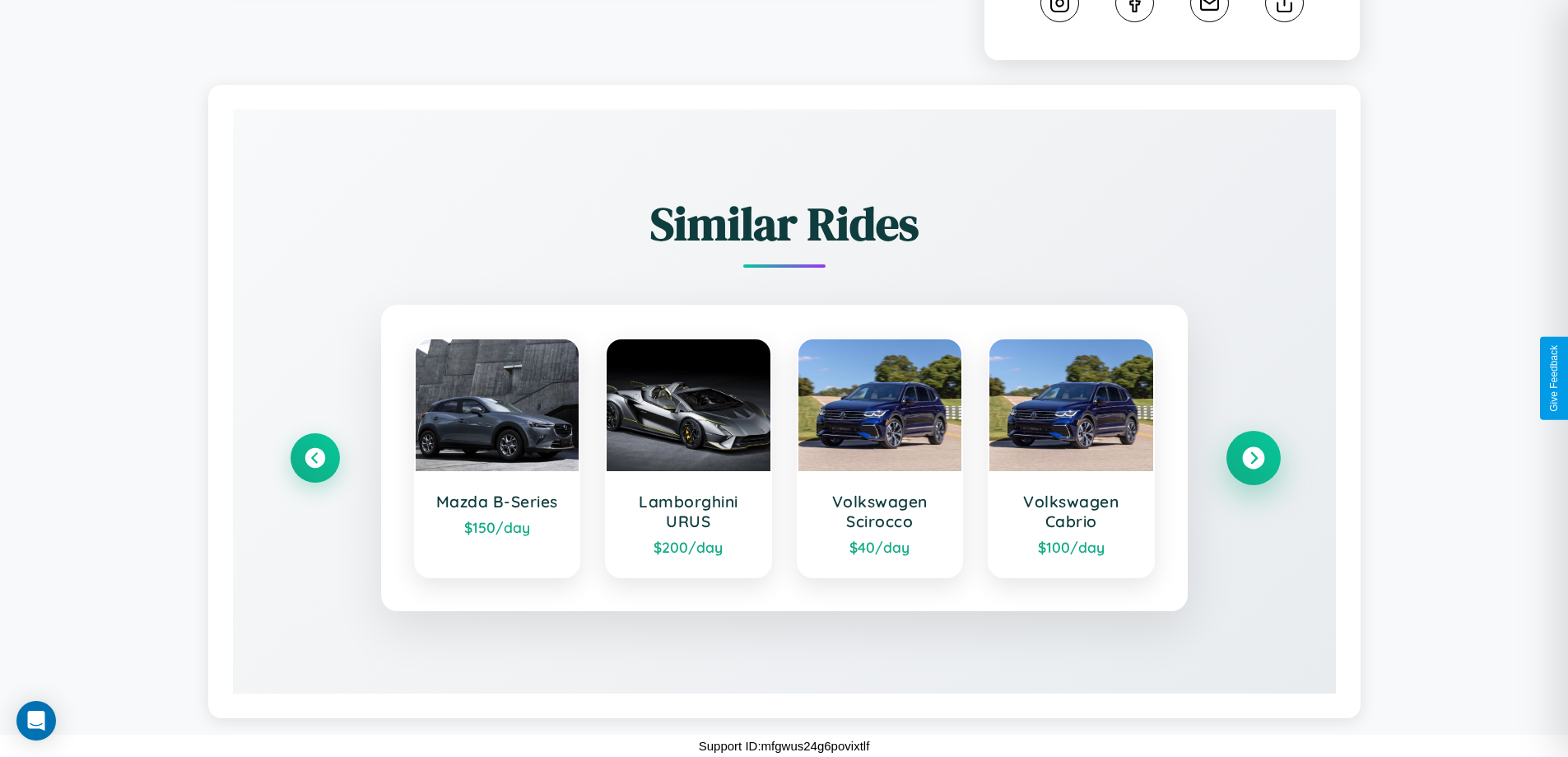
click at [1252, 458] on icon at bounding box center [1253, 459] width 22 height 22
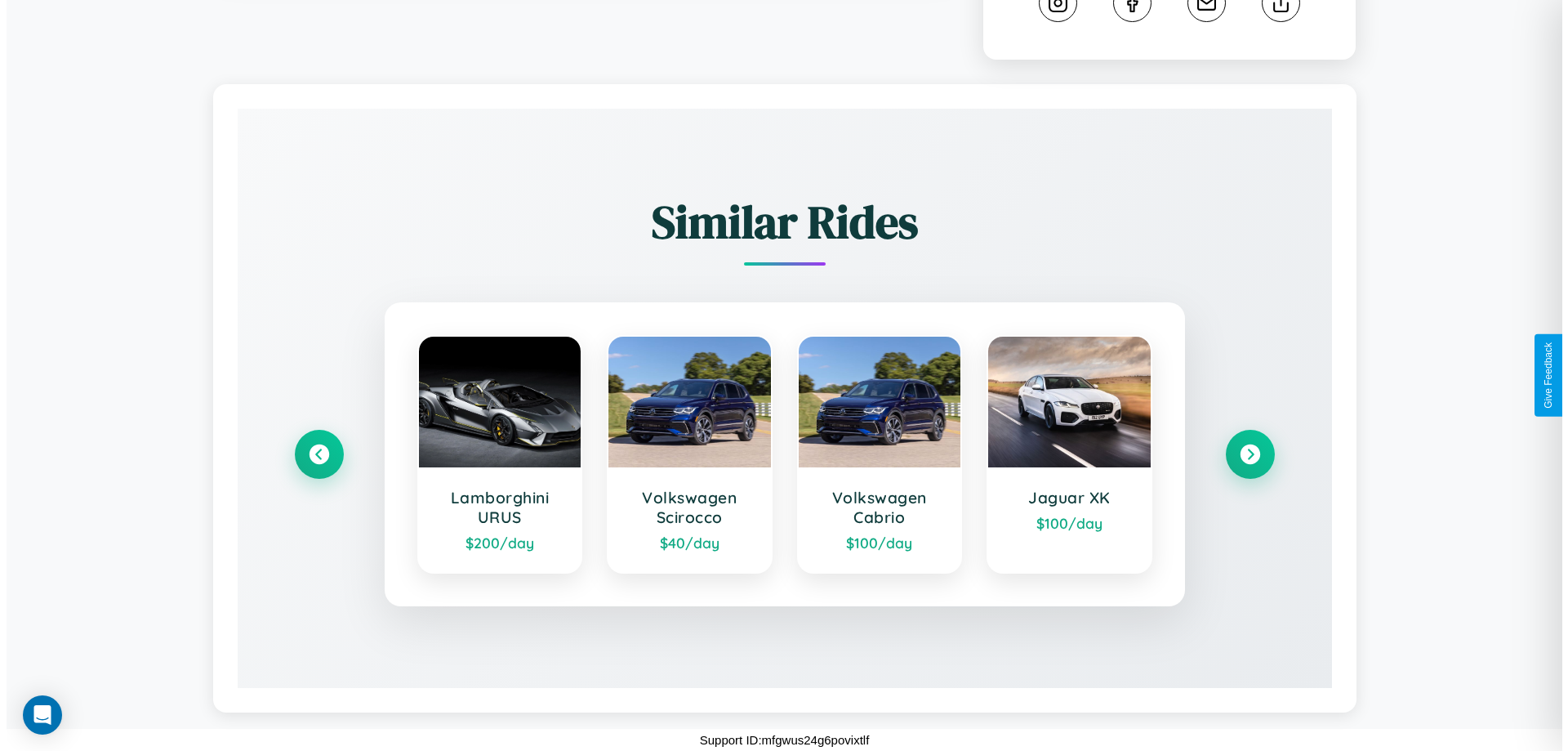
scroll to position [0, 0]
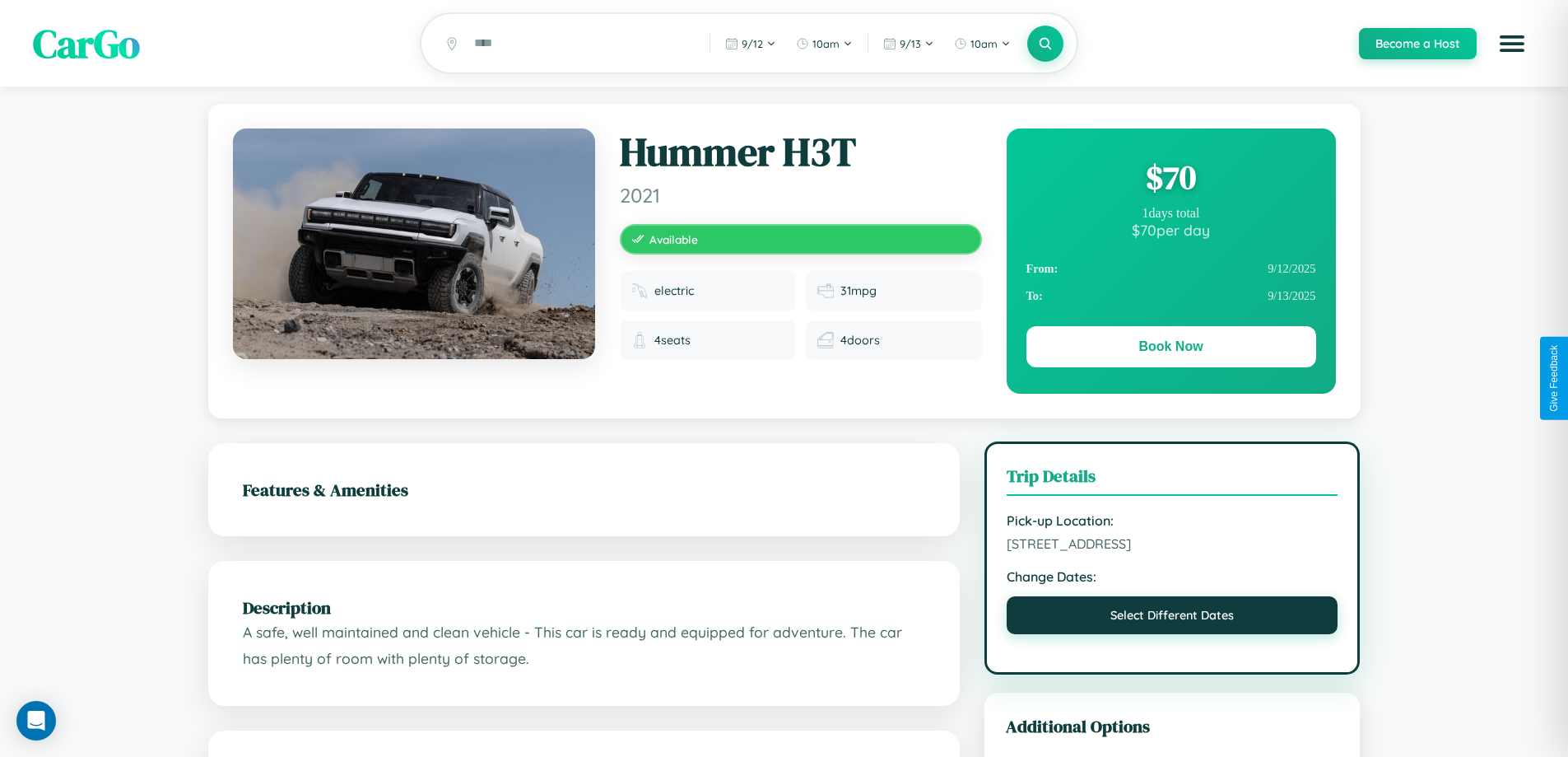
click at [1172, 634] on button "Select Different Dates" at bounding box center [1173, 614] width 332 height 38
select select "*"
select select "****"
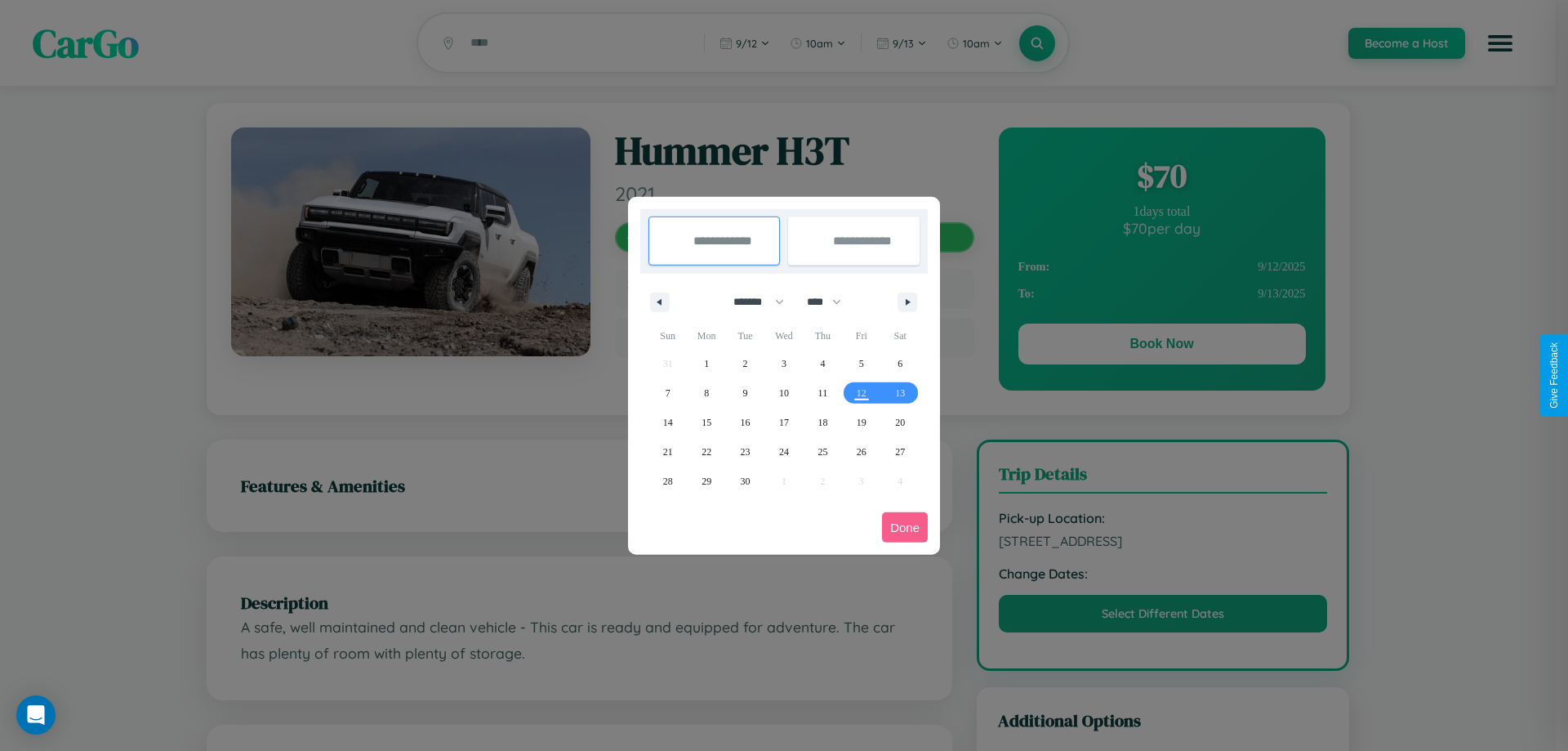
drag, startPoint x: 752, startPoint y: 302, endPoint x: 784, endPoint y: 327, distance: 40.6
click at [752, 302] on select "******* ******** ***** ***** *** **** **** ****** ********* ******* ******** **…" at bounding box center [756, 302] width 70 height 27
select select "*"
drag, startPoint x: 832, startPoint y: 302, endPoint x: 784, endPoint y: 327, distance: 54.1
click at [832, 302] on select "**** **** **** **** **** **** **** **** **** **** **** **** **** **** **** ****…" at bounding box center [823, 302] width 49 height 27
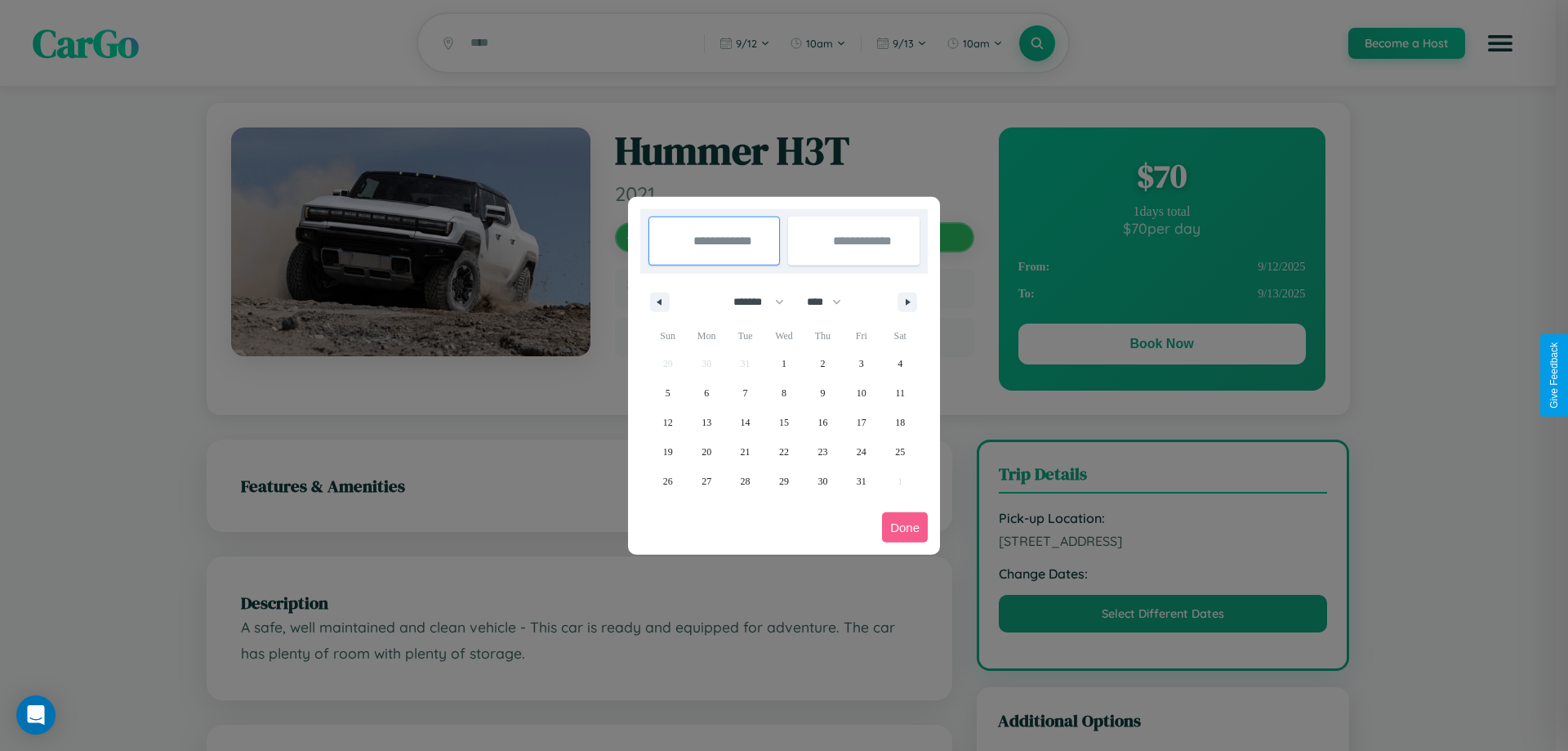
select select "****"
click at [861, 422] on span "16" at bounding box center [861, 422] width 10 height 29
type input "**********"
click at [744, 451] on span "20" at bounding box center [745, 451] width 10 height 29
type input "**********"
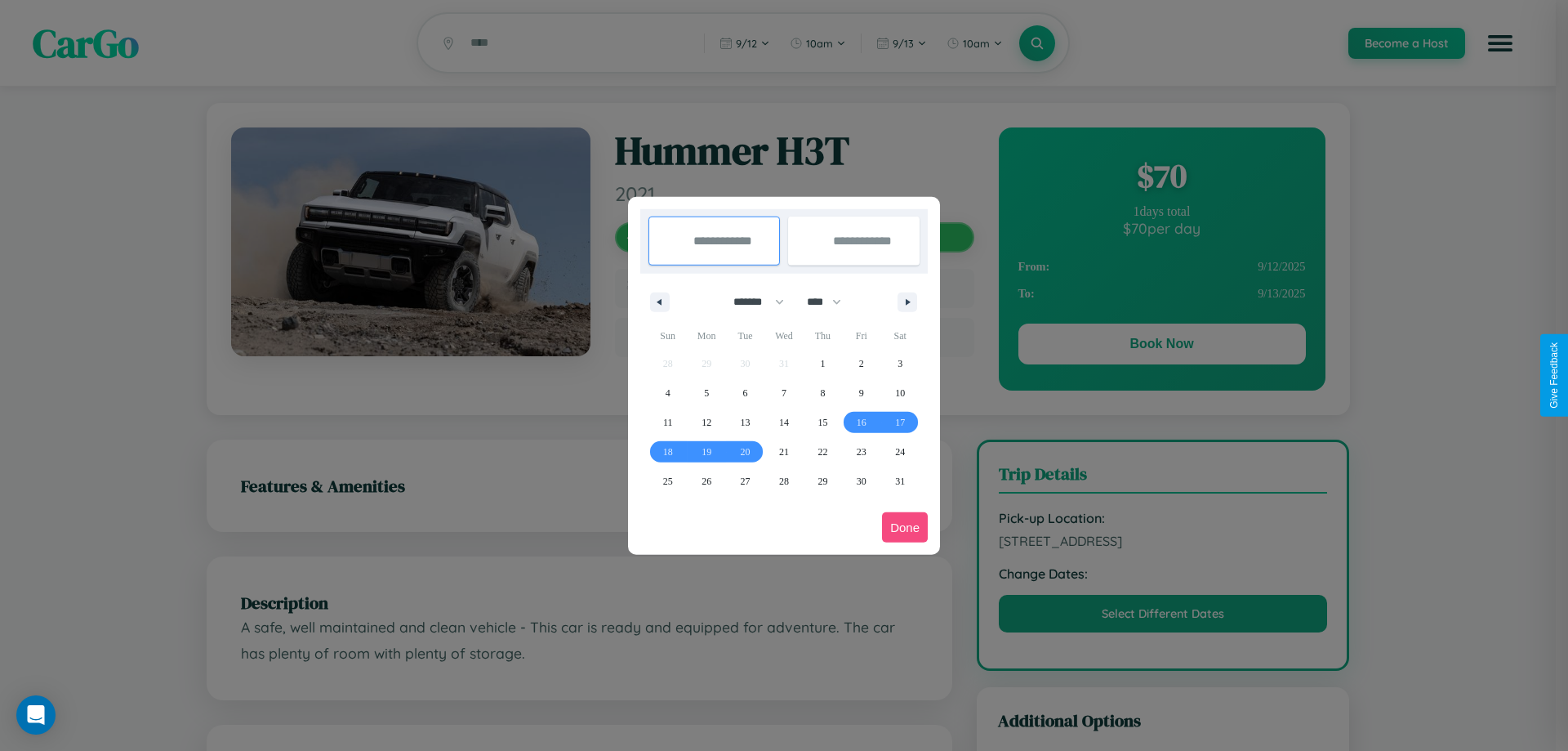
click at [905, 527] on button "Done" at bounding box center [905, 527] width 46 height 30
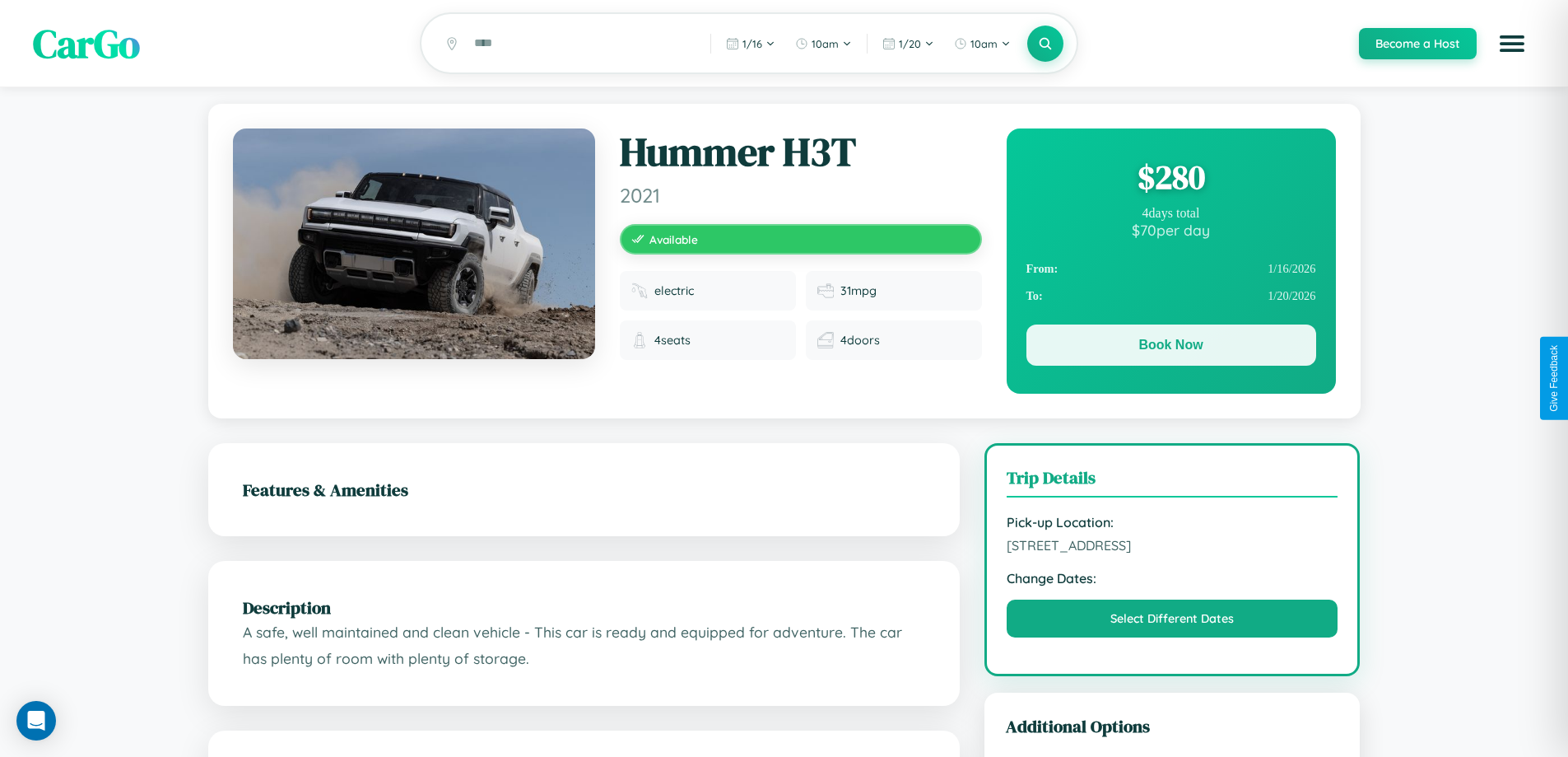
click at [1171, 347] on button "Book Now" at bounding box center [1171, 345] width 290 height 41
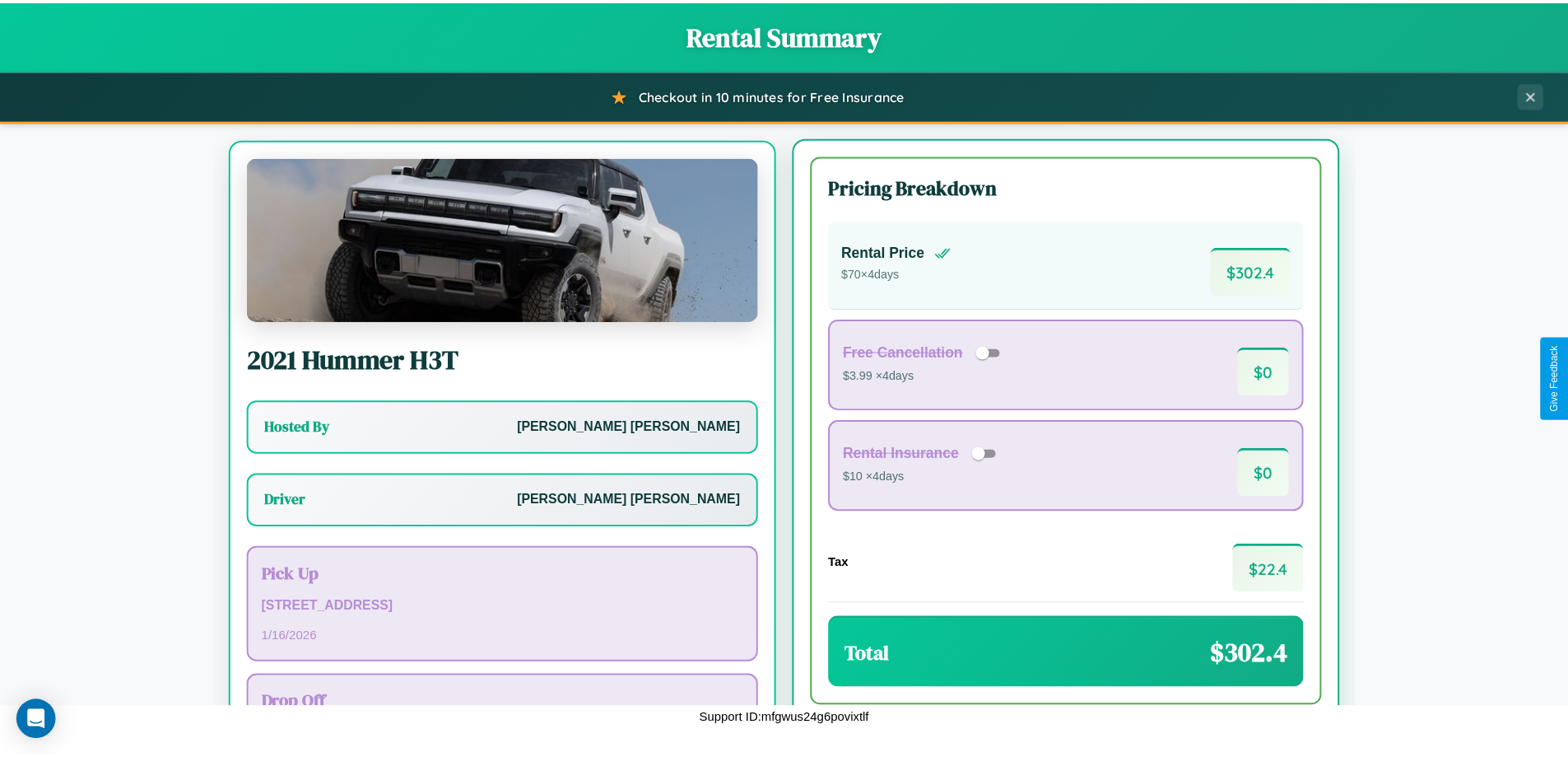
scroll to position [77, 0]
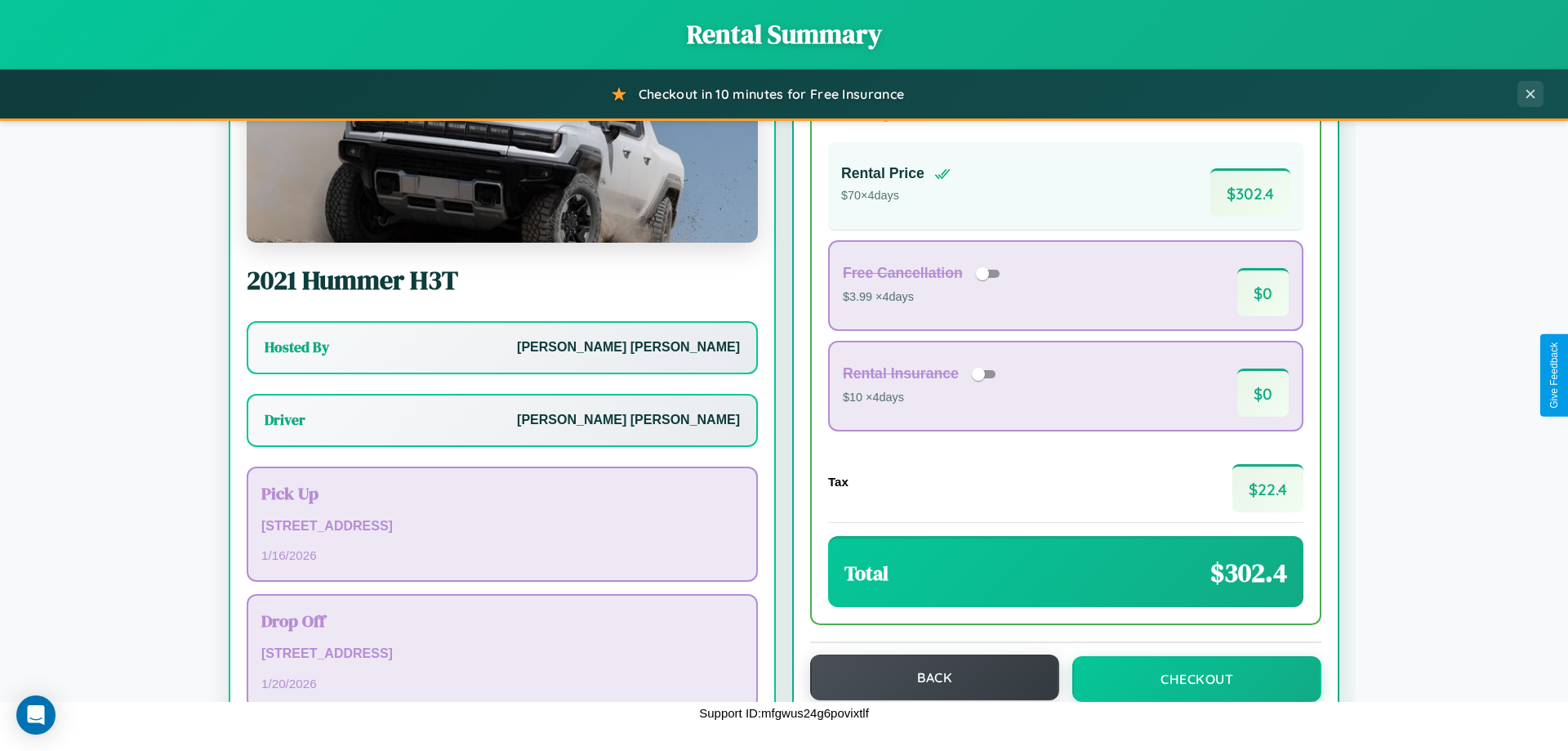
click at [927, 678] on button "Back" at bounding box center [935, 677] width 249 height 46
